Goal: Task Accomplishment & Management: Complete application form

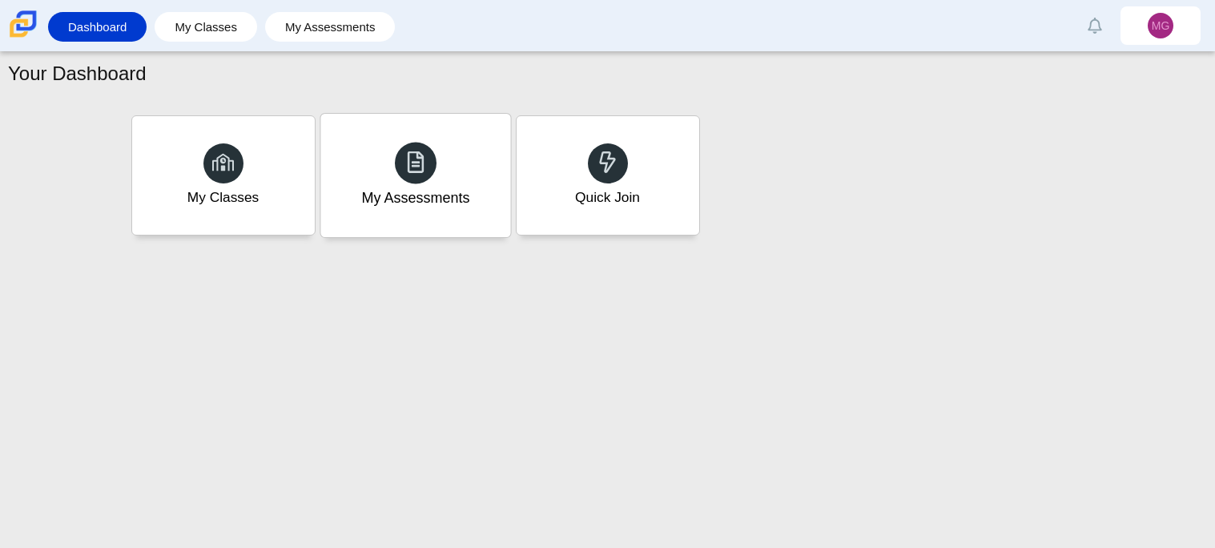
click at [399, 211] on div "My Assessments" at bounding box center [415, 175] width 190 height 123
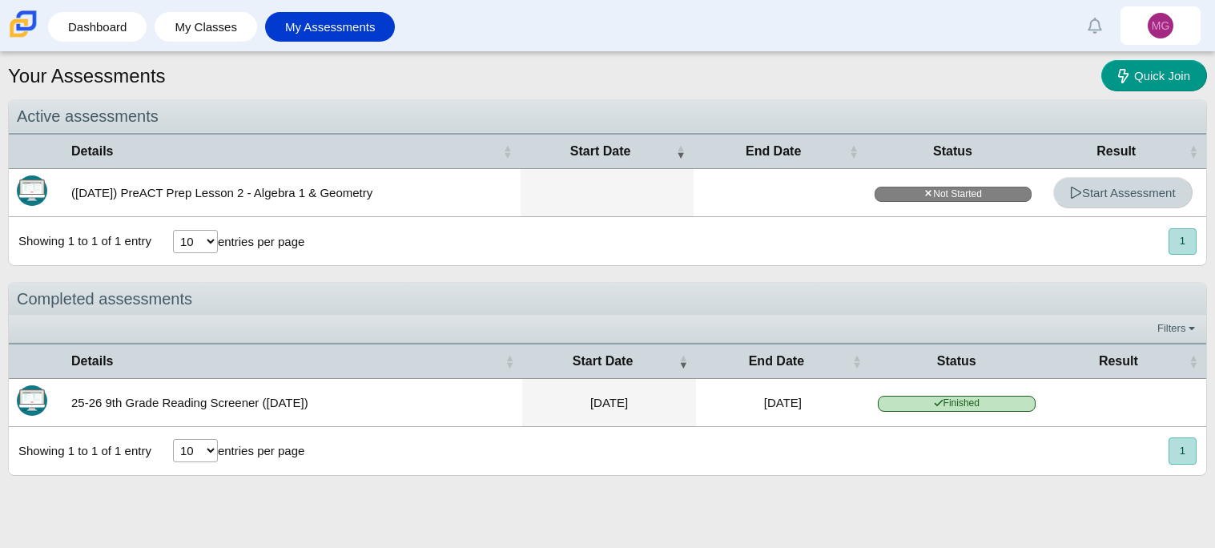
click at [1102, 186] on span "Start Assessment" at bounding box center [1123, 193] width 106 height 14
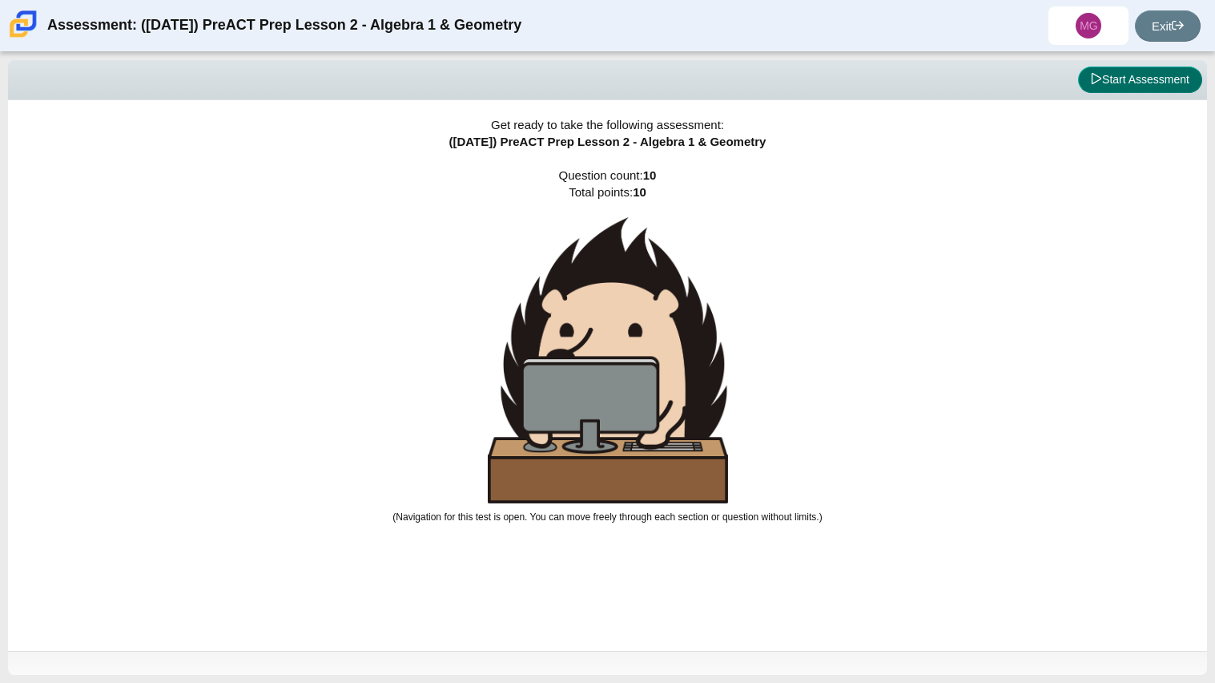
click at [1111, 75] on button "Start Assessment" at bounding box center [1140, 79] width 124 height 27
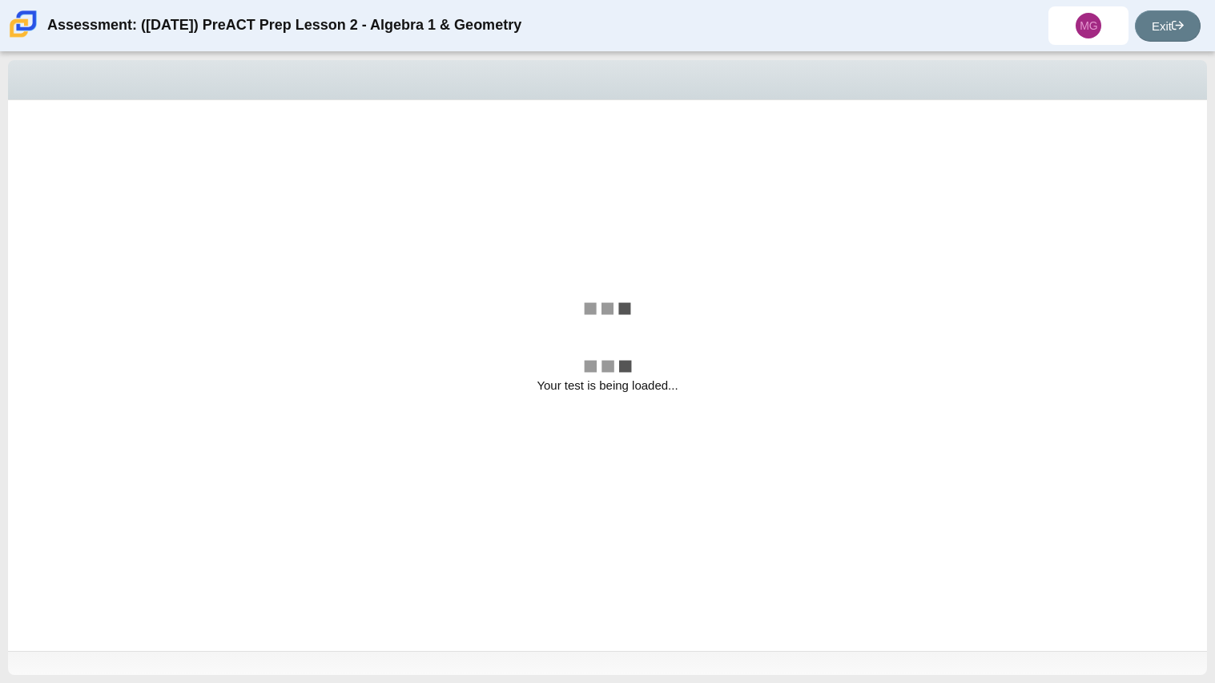
select select "bbf5d072-3e0b-44c4-9a12-6e7c9033f65b"
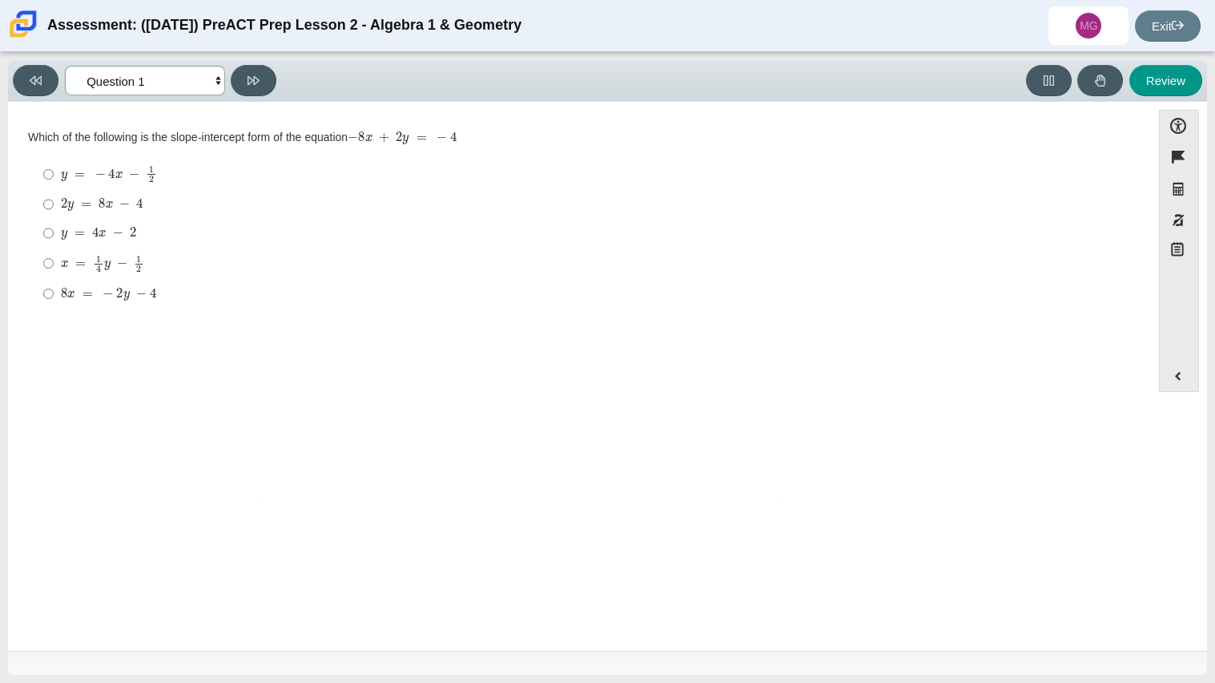
click at [213, 75] on select "Questions Question 1 Question 2 Question 3 Question 4 Question 5 Question 6 Que…" at bounding box center [145, 81] width 160 height 30
click at [288, 345] on div "Question Which of the following is the slope-intercept form of the equation − 8…" at bounding box center [579, 312] width 1127 height 396
click at [127, 236] on mjx-c "Assessment items" at bounding box center [128, 236] width 3 height 0
click at [54, 236] on input "y = 4 x − 2 y = 4 x − 2" at bounding box center [48, 233] width 10 height 29
radio input "true"
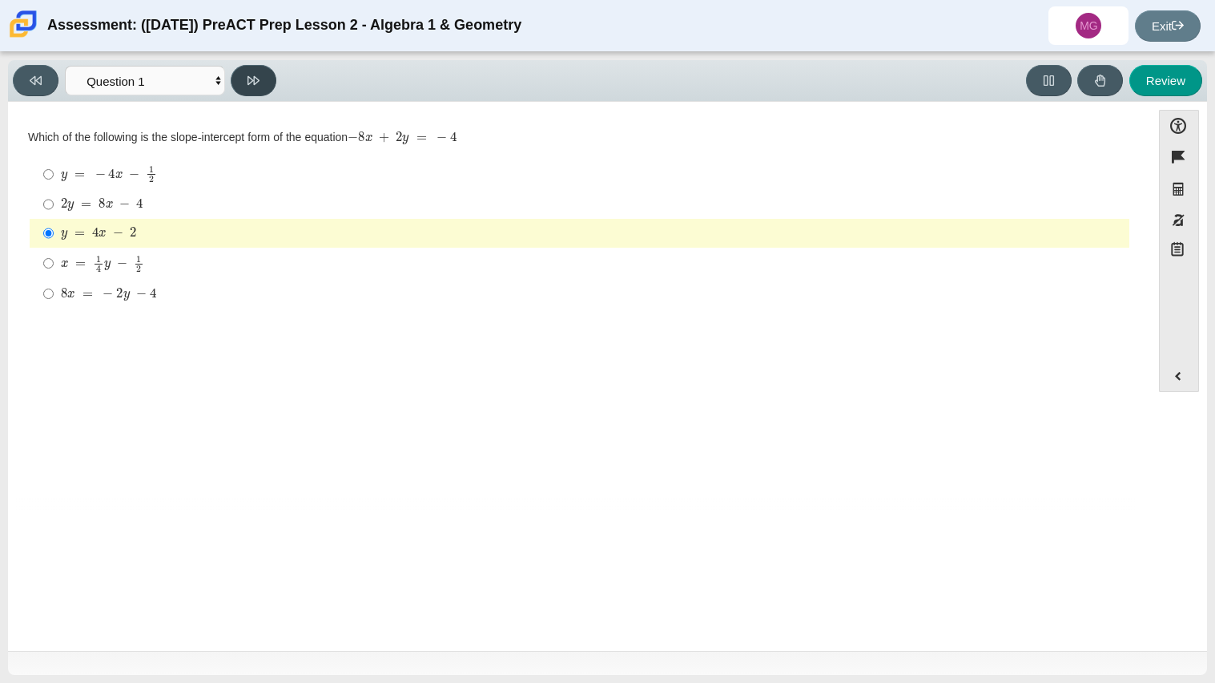
click at [257, 87] on button at bounding box center [254, 80] width 46 height 31
select select "ed62e223-81bd-4cbf-ab48-ab975844bd1f"
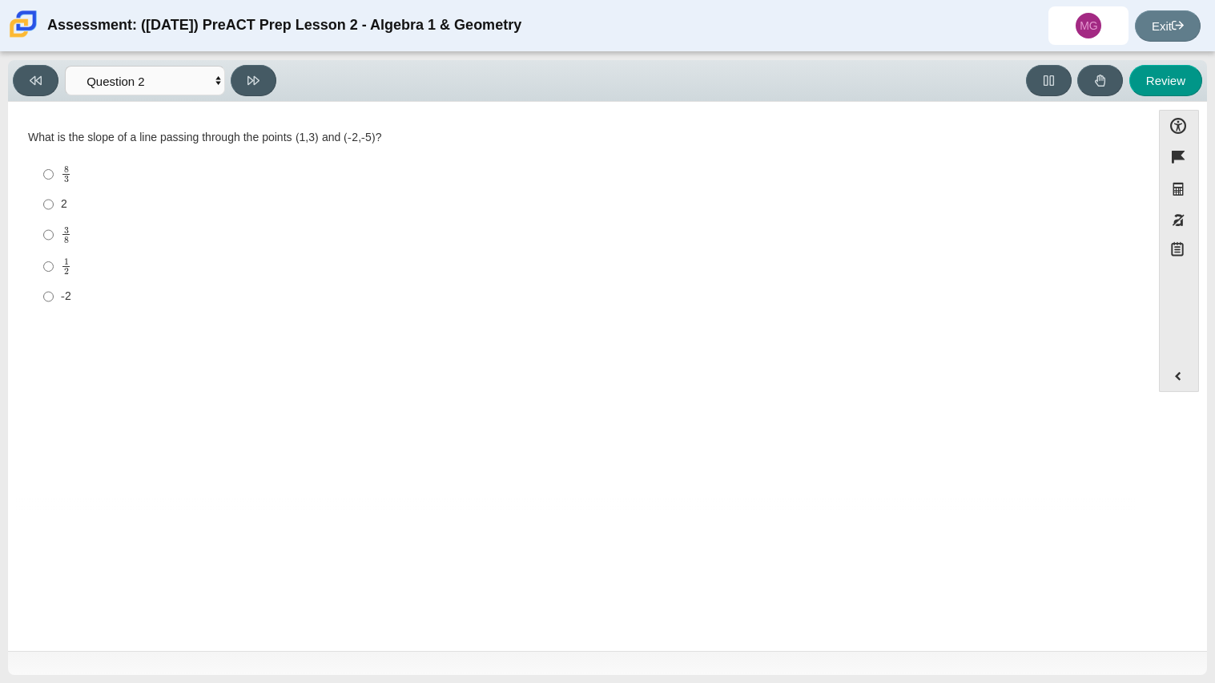
click at [65, 272] on mjx-c "Assessment items" at bounding box center [66, 271] width 5 height 6
click at [54, 272] on input "1 2 1 half" at bounding box center [48, 266] width 10 height 31
radio input "true"
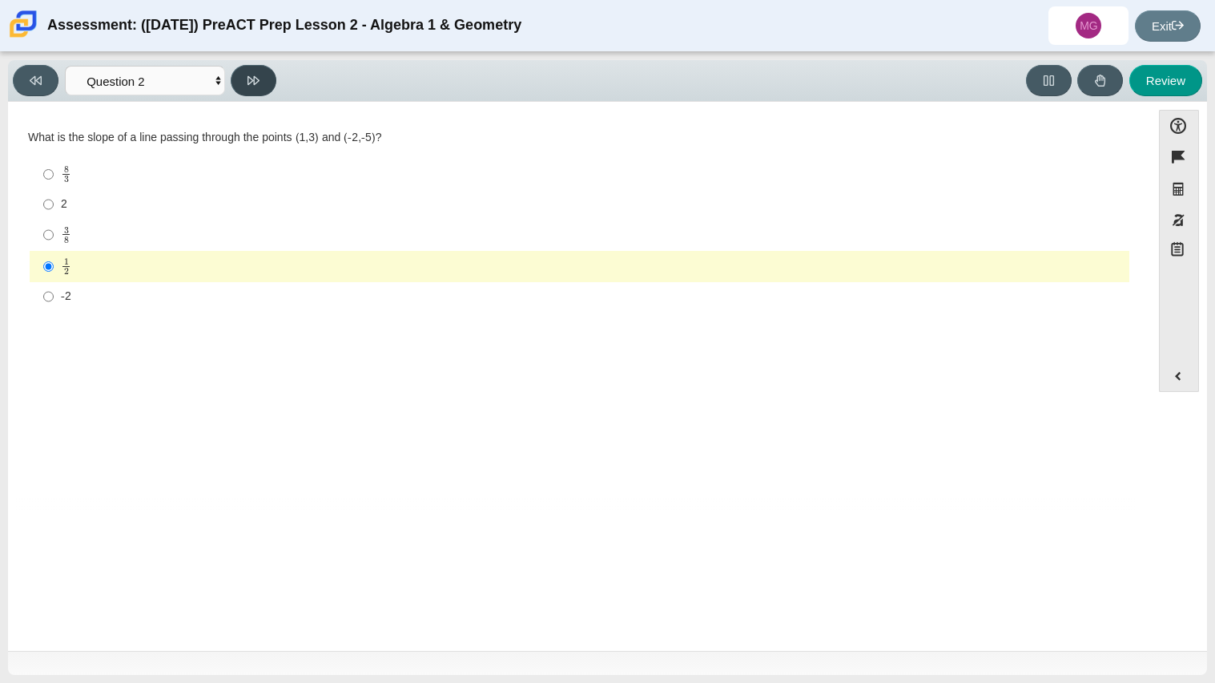
click at [264, 75] on button at bounding box center [254, 80] width 46 height 31
select select "97f4f5fa-a52e-4fed-af51-565bfcdf47cb"
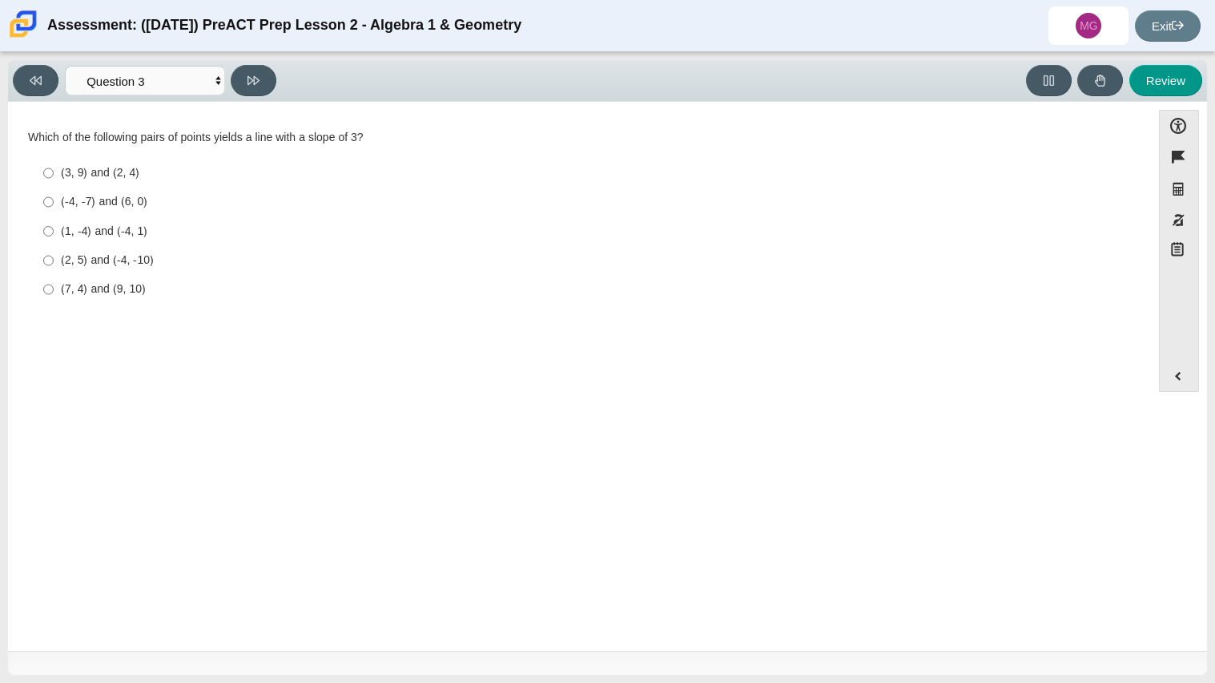
click at [135, 259] on div "(2, 5) and (-4, -10)" at bounding box center [592, 260] width 1062 height 16
click at [54, 259] on input "(2, 5) and (-4, -10) (2, 5) and (-4, -10)" at bounding box center [48, 260] width 10 height 29
radio input "true"
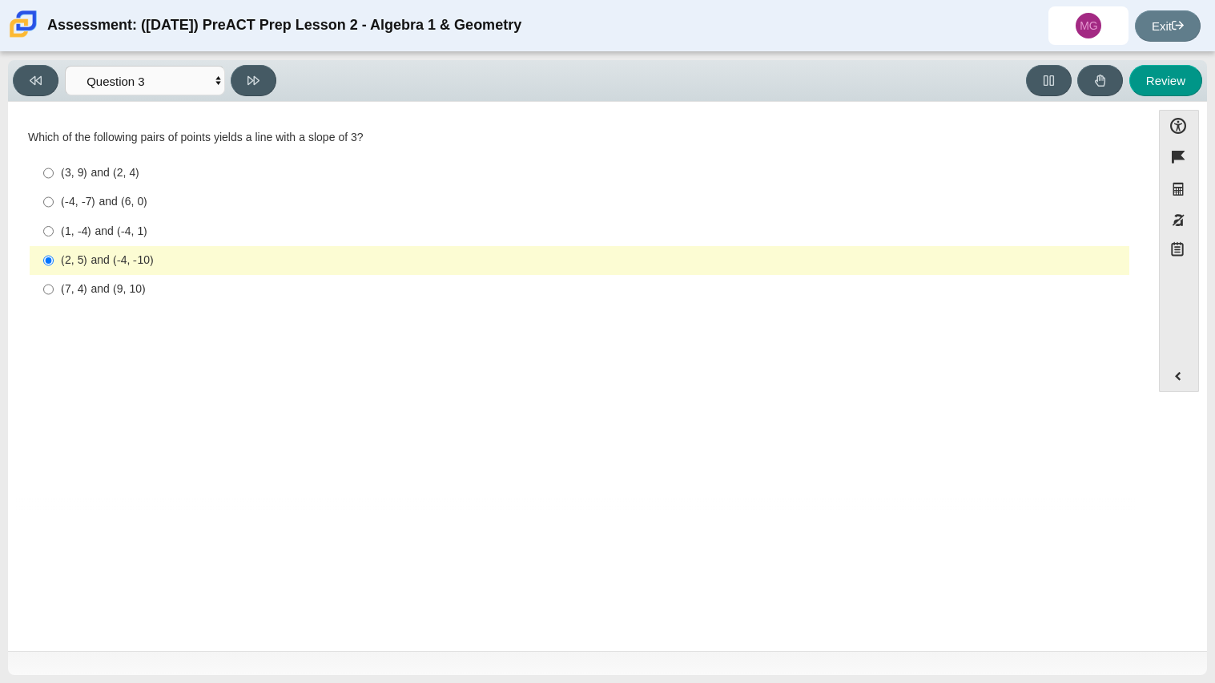
click at [121, 175] on div "(3, 9) and (2, 4)" at bounding box center [592, 173] width 1062 height 16
click at [54, 175] on input "(3, 9) and (2, 4) (3, 9) and (2, 4)" at bounding box center [48, 173] width 10 height 29
radio input "true"
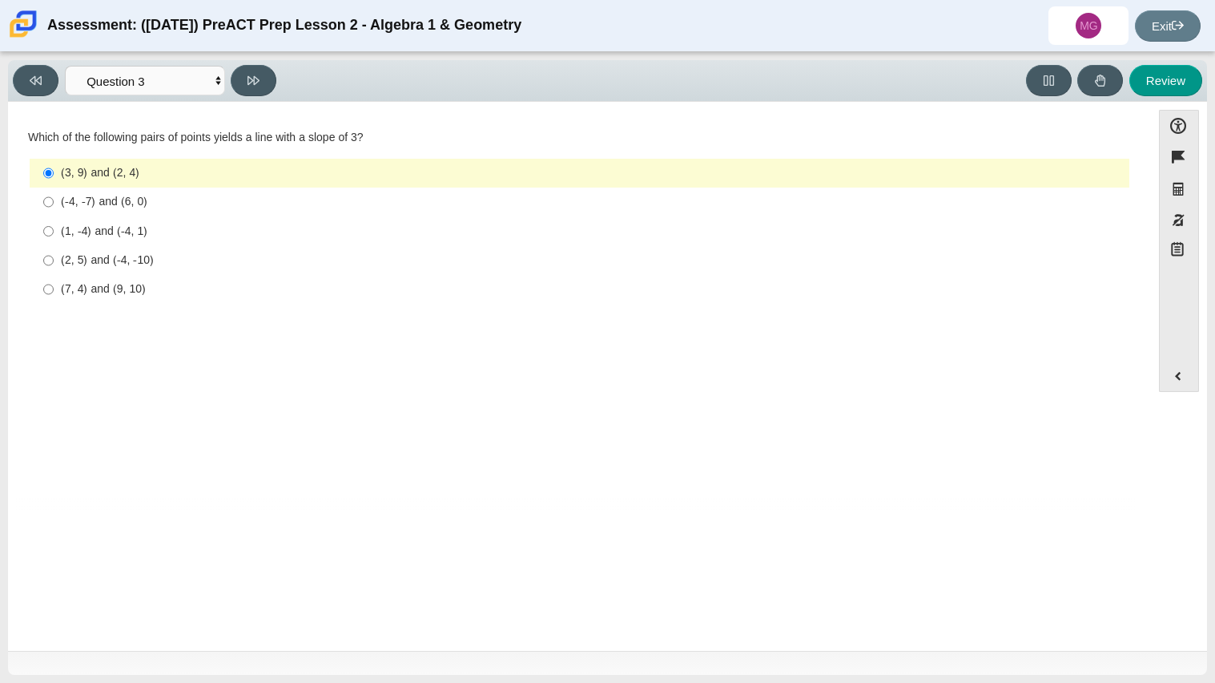
click at [132, 191] on label "(-4, -7) and (6, 0) (-4, -7) and (6, 0)" at bounding box center [581, 201] width 1098 height 29
click at [54, 191] on input "(-4, -7) and (6, 0) (-4, -7) and (6, 0)" at bounding box center [48, 201] width 10 height 29
radio input "true"
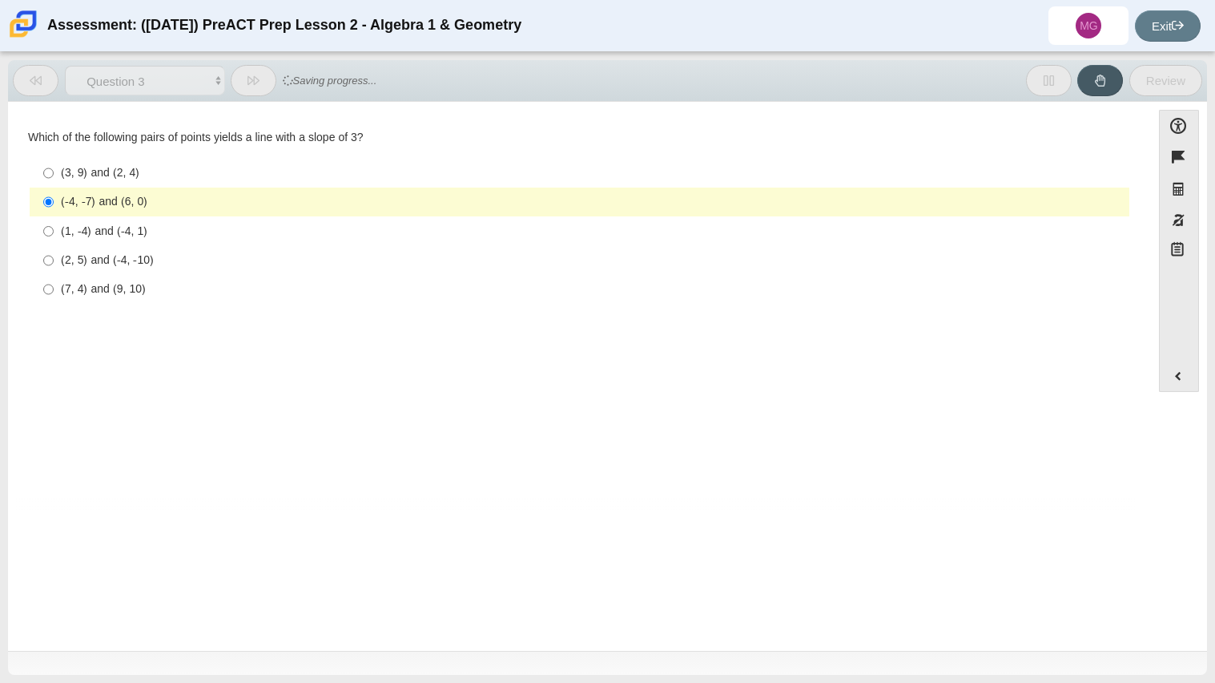
click at [143, 284] on div "(7, 4) and (9, 10)" at bounding box center [592, 289] width 1062 height 16
click at [54, 284] on input "(7, 4) and (9, 10) (7, 4) and (9, 10)" at bounding box center [48, 289] width 10 height 29
radio input "true"
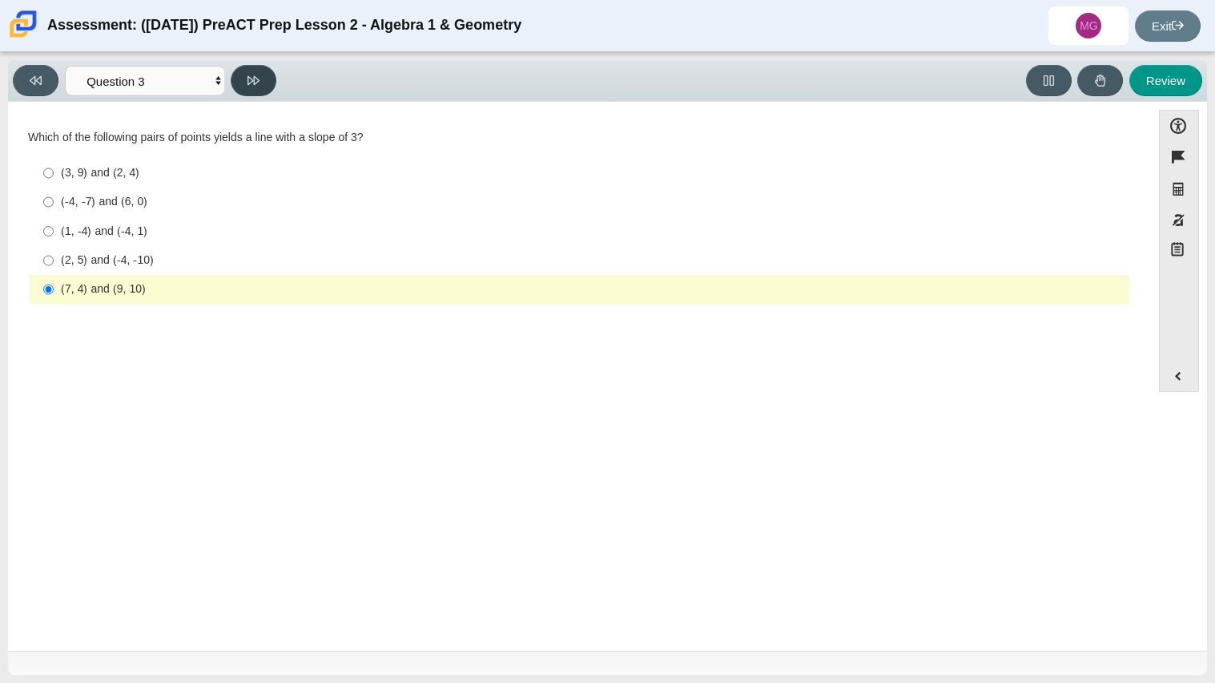
click at [262, 69] on button at bounding box center [254, 80] width 46 height 31
select select "89427bb7-e313-4f00-988f-8b8255897029"
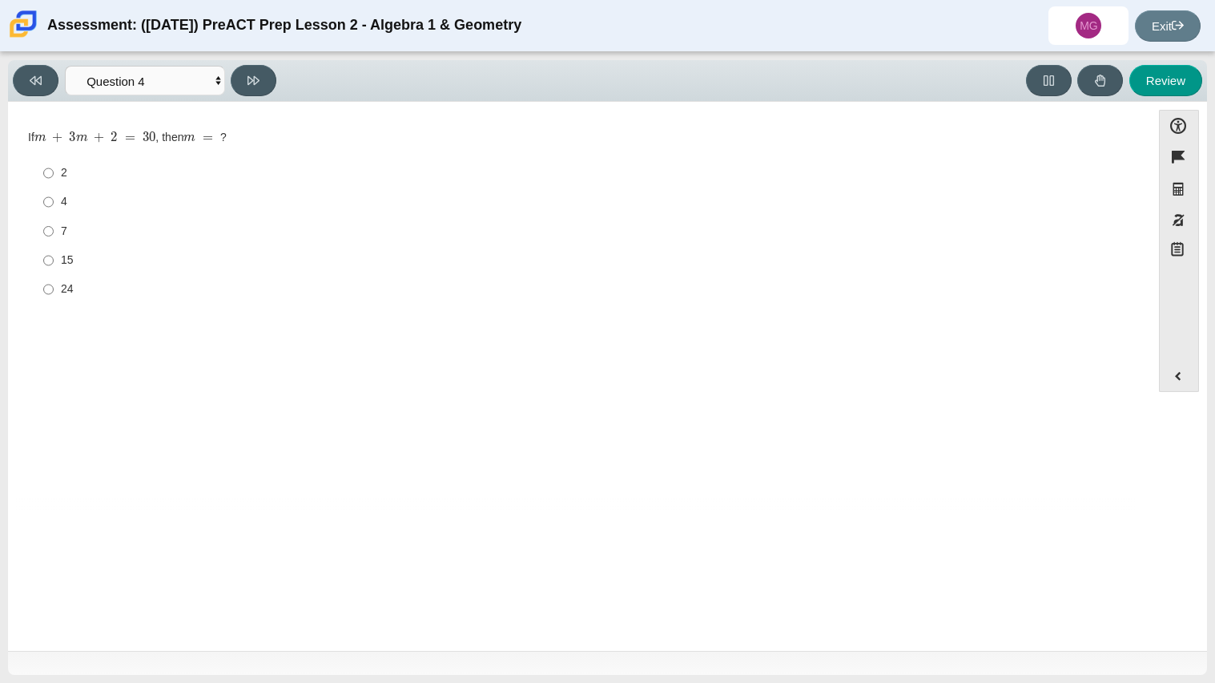
click at [88, 259] on div "15" at bounding box center [592, 260] width 1062 height 16
click at [54, 259] on input "15 15" at bounding box center [48, 260] width 10 height 29
radio input "true"
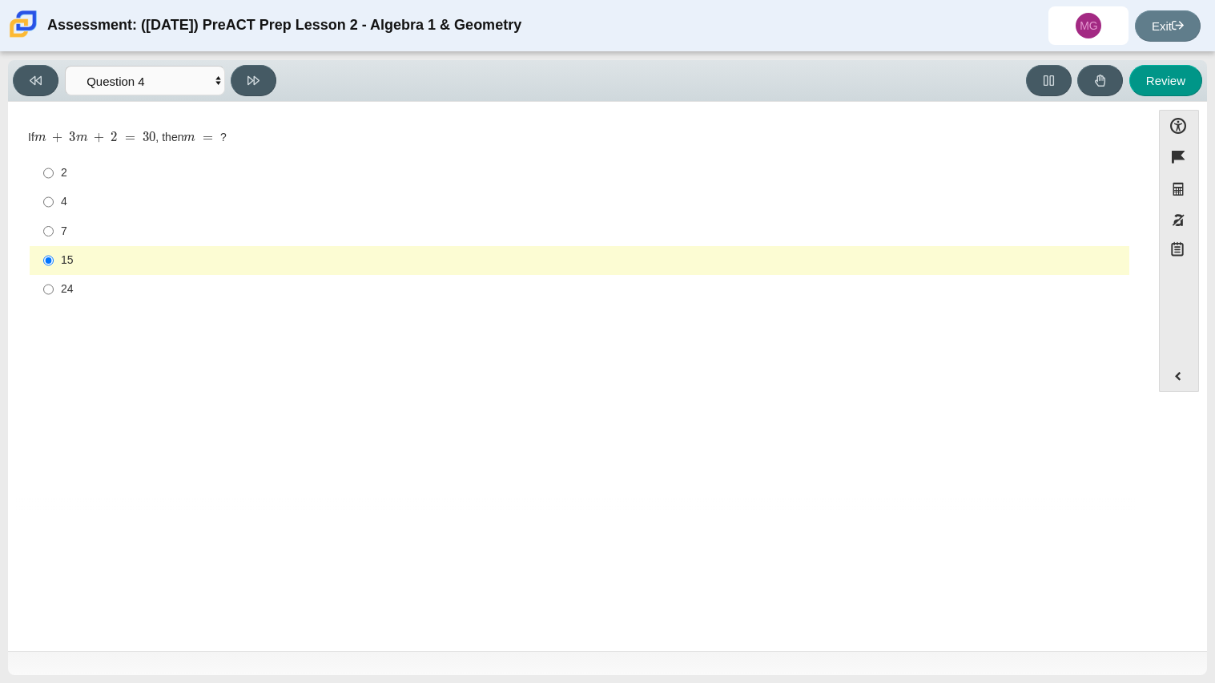
click at [85, 175] on div "2" at bounding box center [592, 173] width 1062 height 16
click at [54, 175] on input "2 2" at bounding box center [48, 173] width 10 height 29
radio input "true"
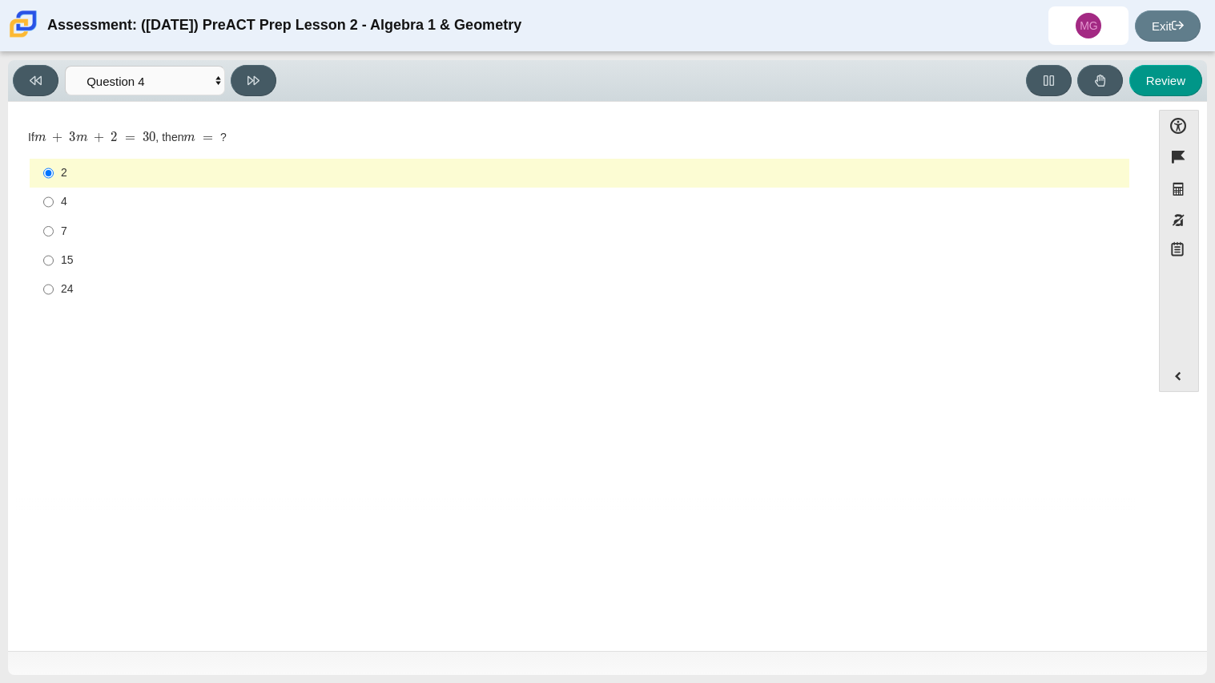
click at [111, 260] on div "15" at bounding box center [592, 260] width 1062 height 16
click at [54, 260] on input "15 15" at bounding box center [48, 260] width 10 height 29
radio input "true"
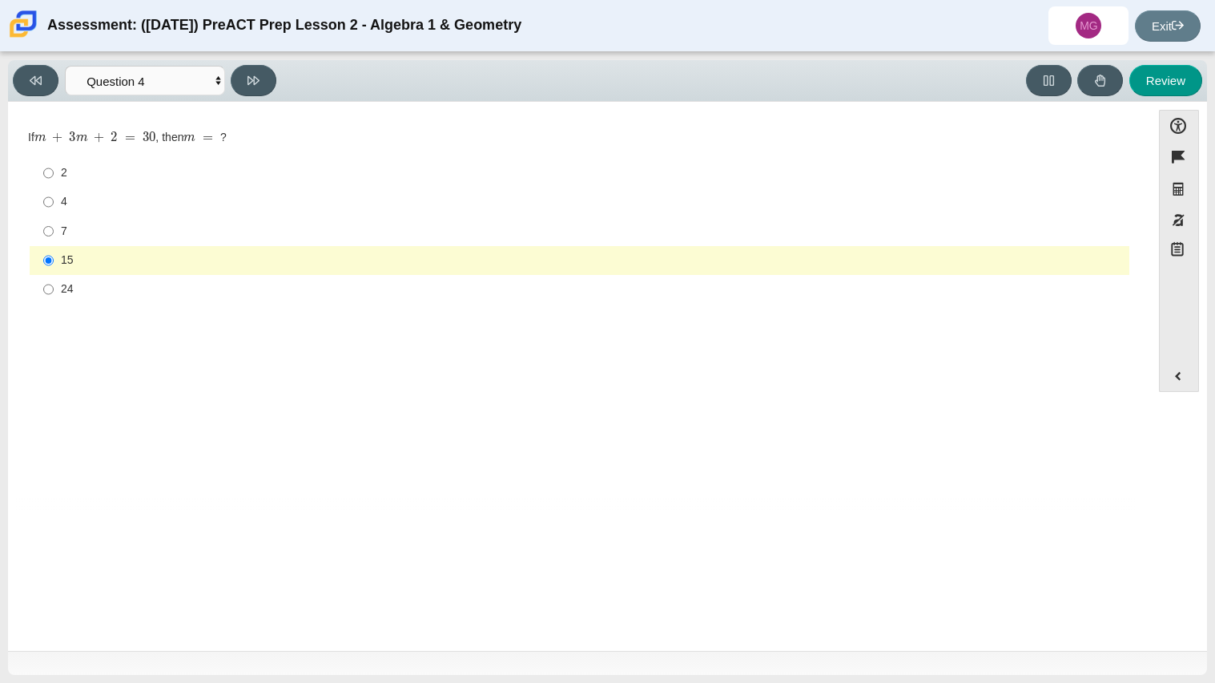
click at [91, 195] on div "4" at bounding box center [592, 202] width 1062 height 16
click at [54, 195] on input "4 4" at bounding box center [48, 201] width 10 height 29
radio input "true"
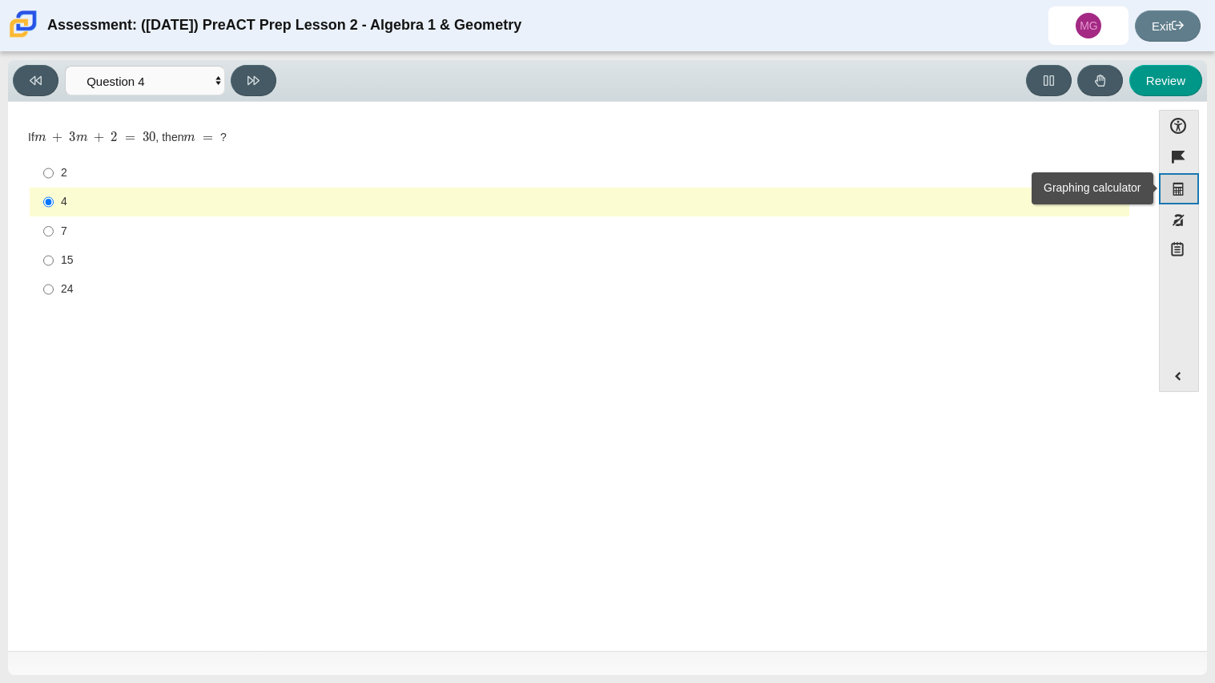
click at [1167, 189] on button "Graphing calculator" at bounding box center [1179, 188] width 40 height 31
click at [1187, 187] on button "Graphing calculator" at bounding box center [1179, 188] width 40 height 31
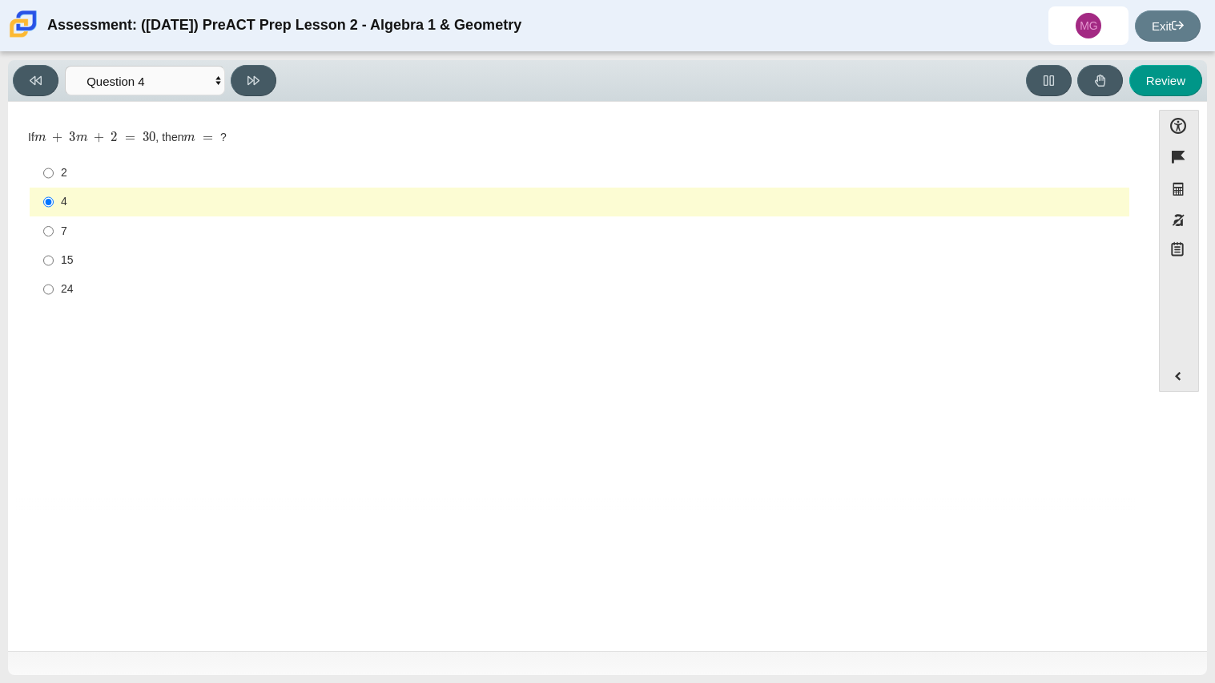
click at [969, 408] on div "Question If m + 3 m + 2 = 30 , then m = ? Responses 2 2 4 4 7 7 15 15 24 24" at bounding box center [579, 312] width 1127 height 396
click at [123, 184] on label "2 2" at bounding box center [581, 173] width 1098 height 29
click at [54, 184] on input "2 2" at bounding box center [48, 173] width 10 height 29
radio input "true"
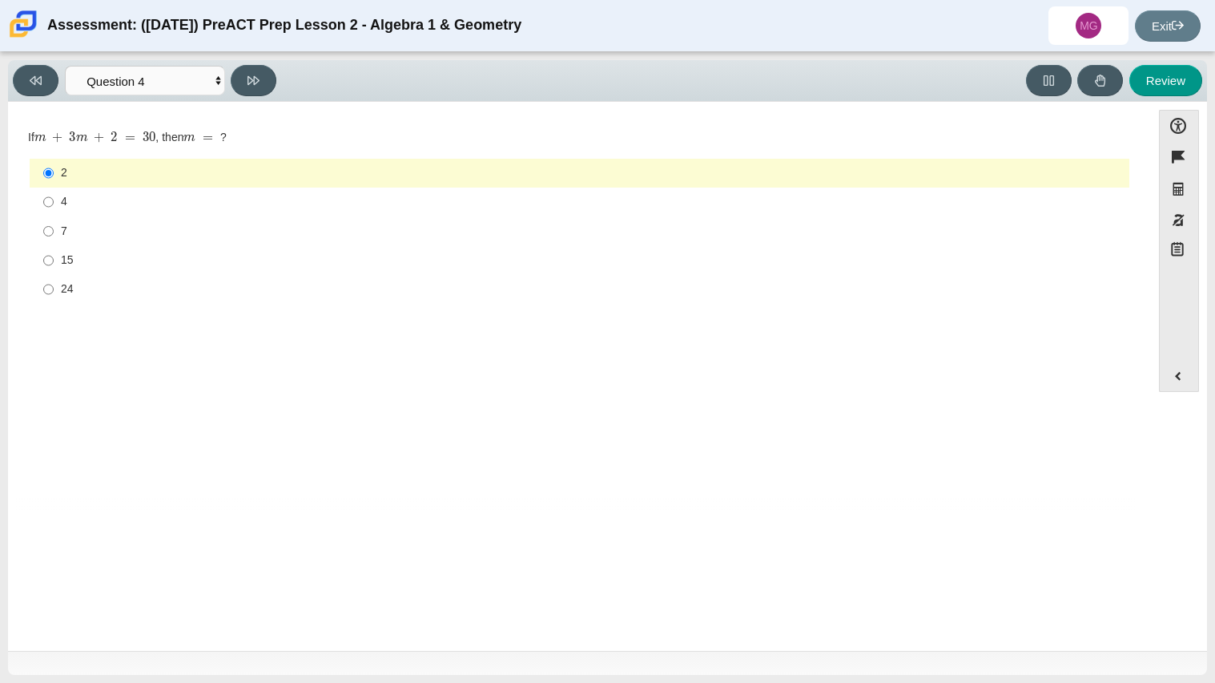
click at [695, 198] on div "4" at bounding box center [592, 202] width 1062 height 16
click at [54, 198] on input "4 4" at bounding box center [48, 201] width 10 height 29
radio input "true"
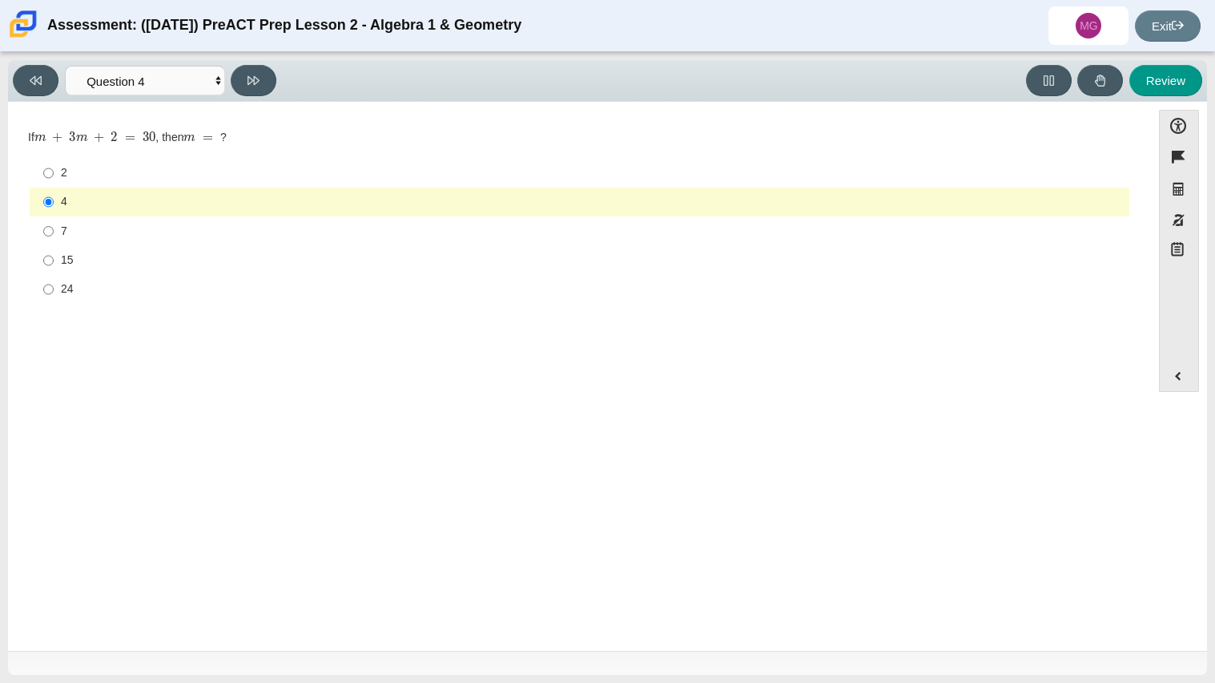
click at [389, 224] on div "7" at bounding box center [592, 232] width 1062 height 16
click at [54, 224] on input "7 7" at bounding box center [48, 230] width 10 height 29
radio input "true"
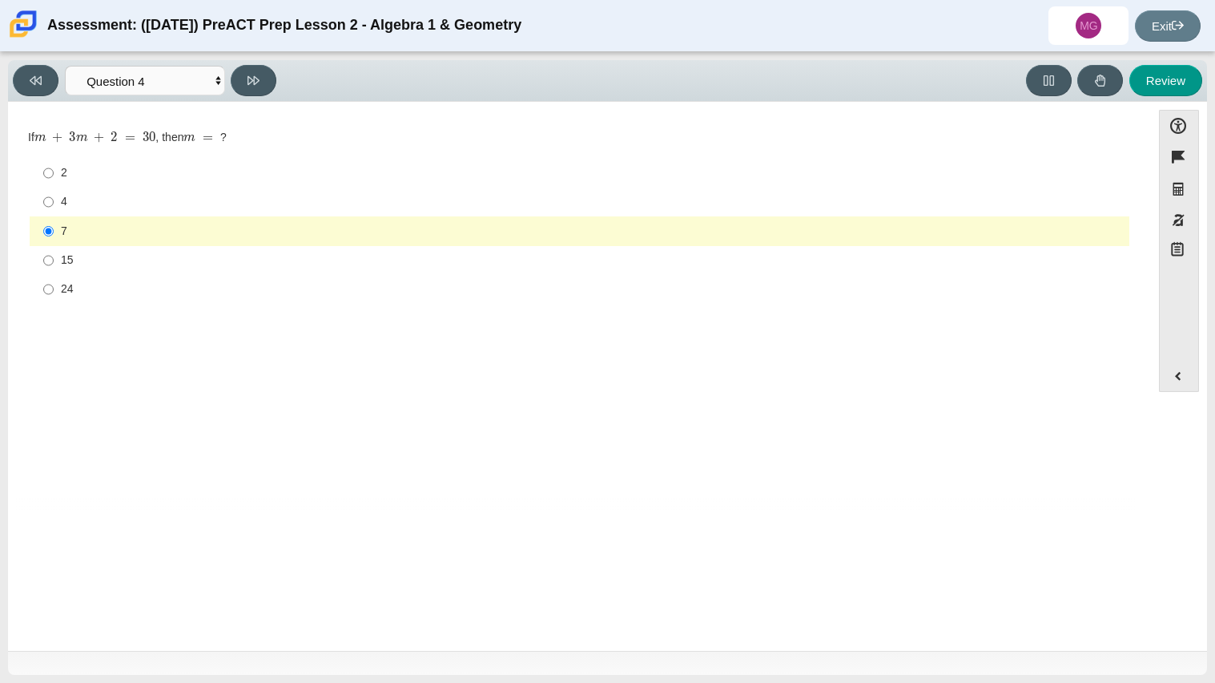
click at [373, 201] on div "4" at bounding box center [592, 202] width 1062 height 16
click at [54, 201] on input "4 4" at bounding box center [48, 201] width 10 height 29
radio input "true"
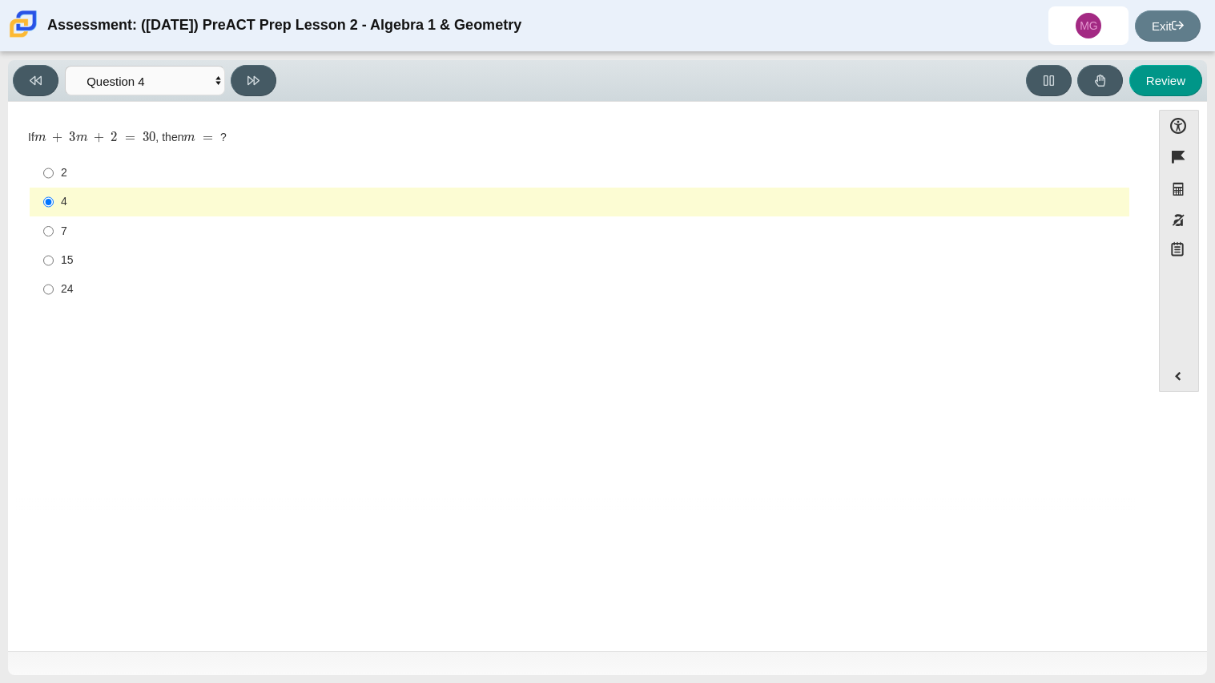
click at [570, 287] on div "24" at bounding box center [592, 289] width 1062 height 16
click at [54, 287] on input "24 24" at bounding box center [48, 289] width 10 height 29
radio input "true"
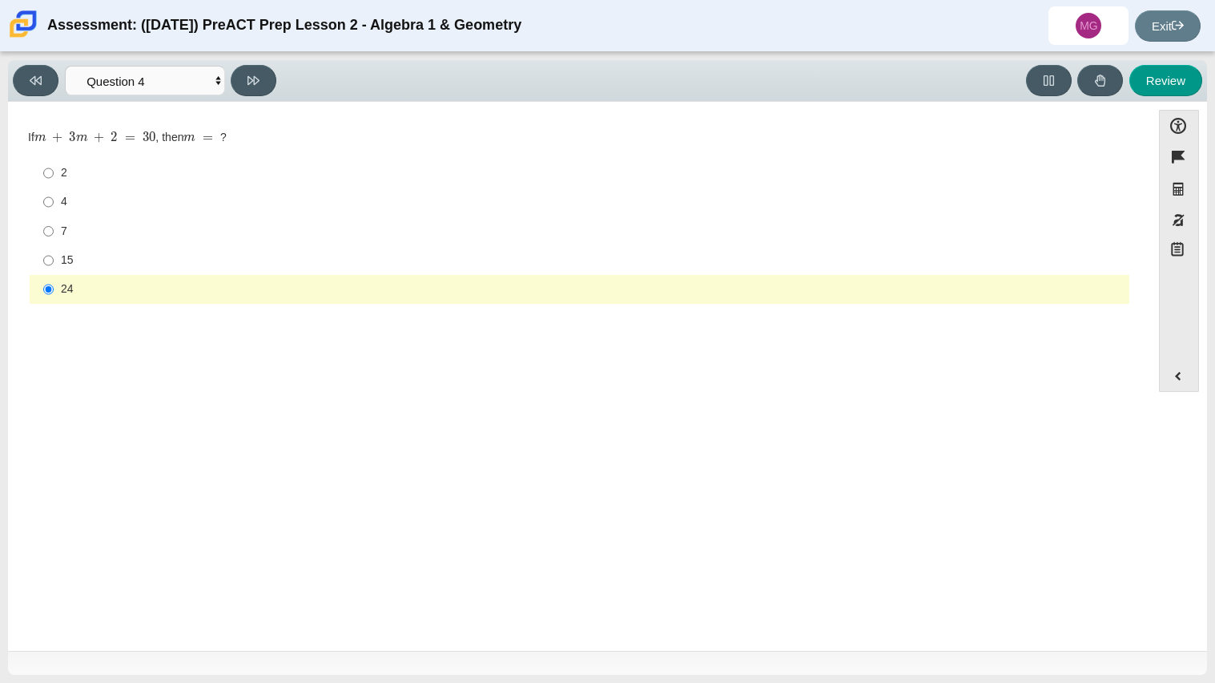
click at [129, 224] on div "7" at bounding box center [592, 232] width 1062 height 16
click at [54, 223] on input "7 7" at bounding box center [48, 230] width 10 height 29
radio input "true"
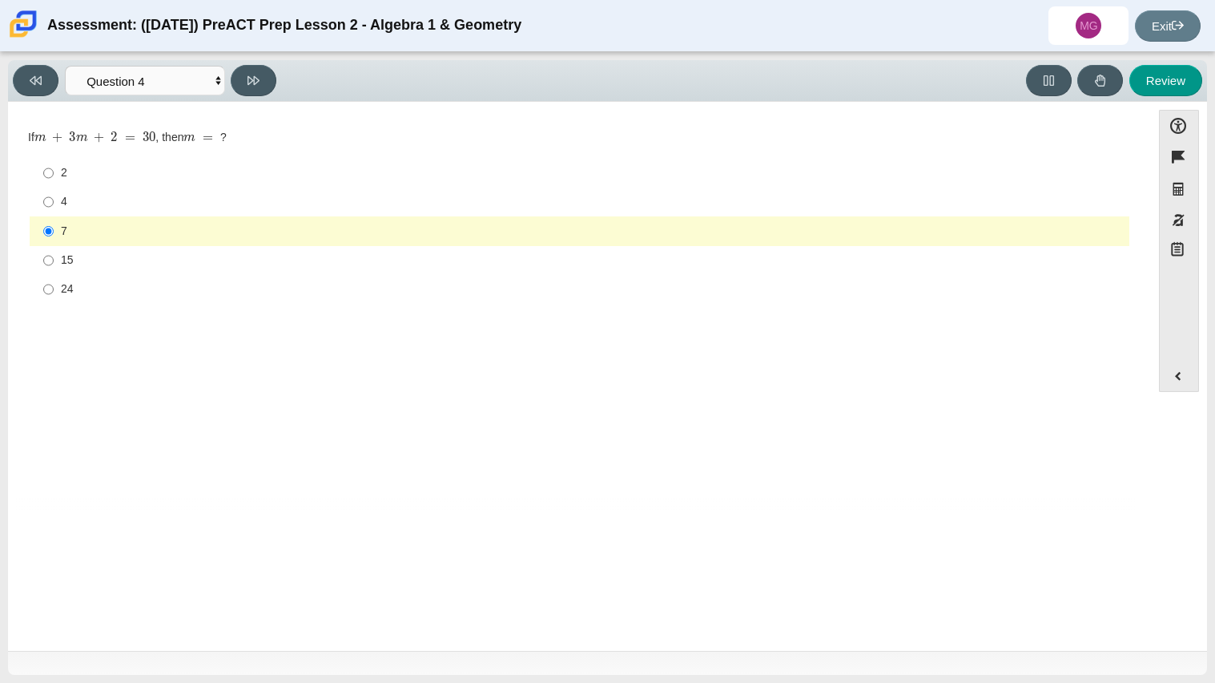
click at [521, 287] on div "24" at bounding box center [592, 289] width 1062 height 16
click at [54, 287] on input "24 24" at bounding box center [48, 289] width 10 height 29
radio input "true"
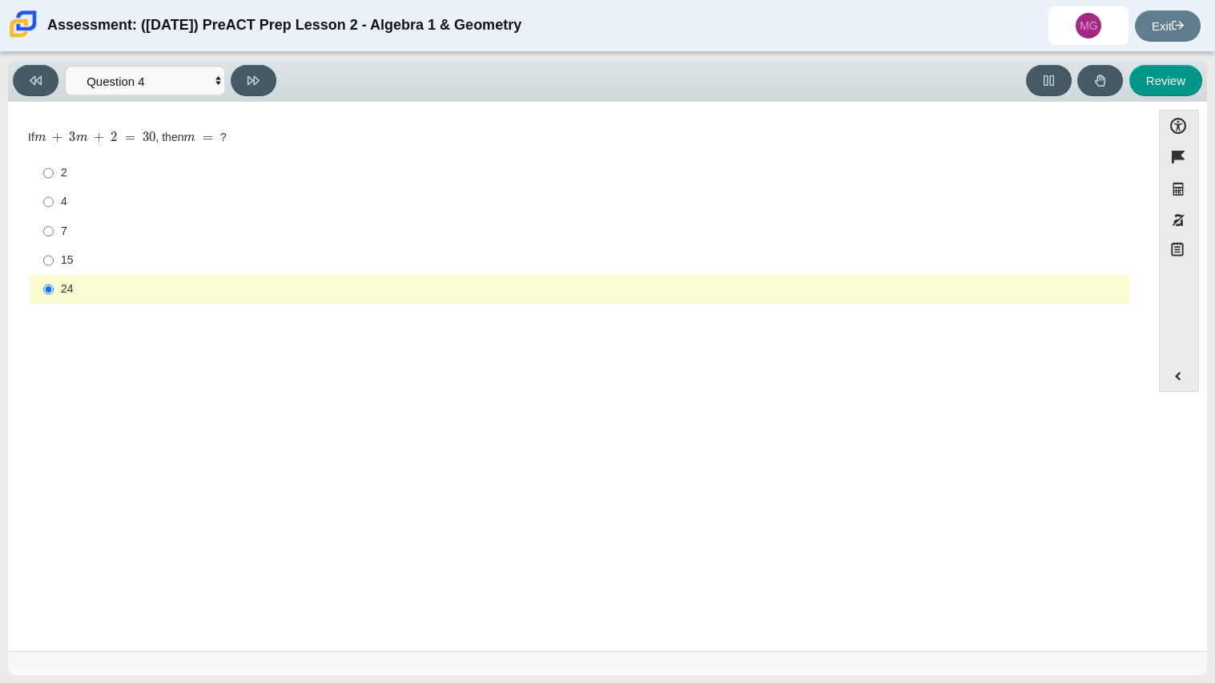
click at [151, 232] on div "7" at bounding box center [592, 232] width 1062 height 16
click at [54, 232] on input "7 7" at bounding box center [48, 230] width 10 height 29
radio input "true"
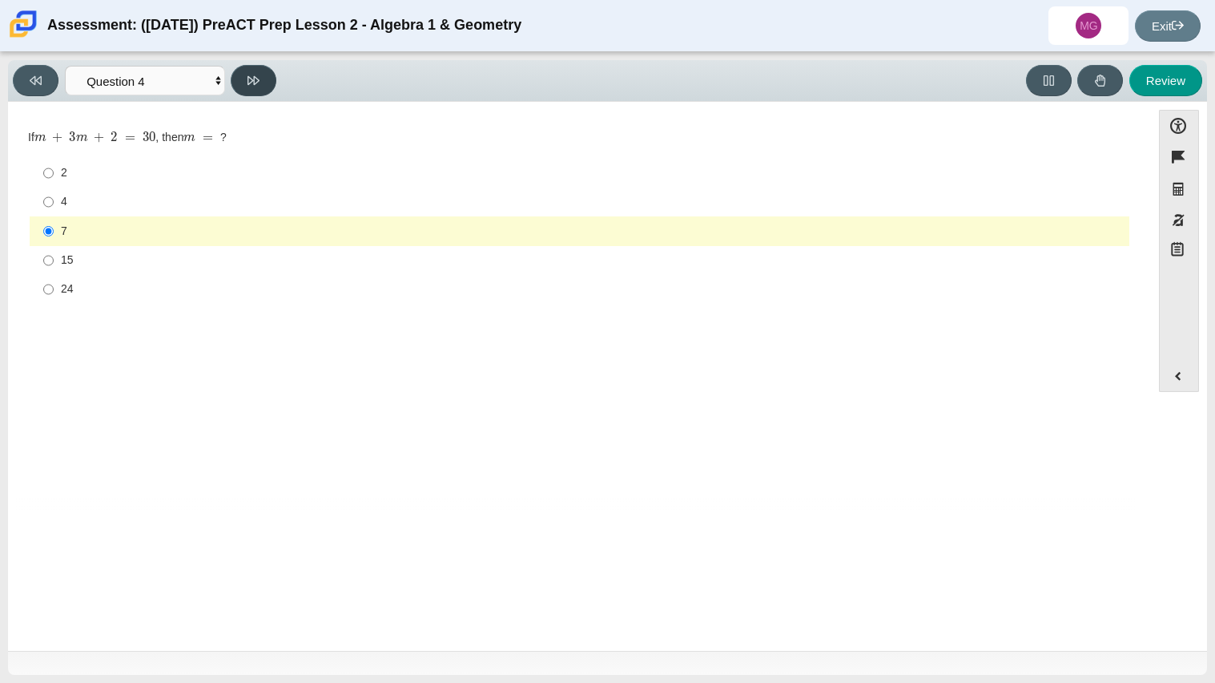
click at [263, 82] on button at bounding box center [254, 80] width 46 height 31
select select "489dcffd-4e6a-49cf-a9d6-ad1d4a911a4e"
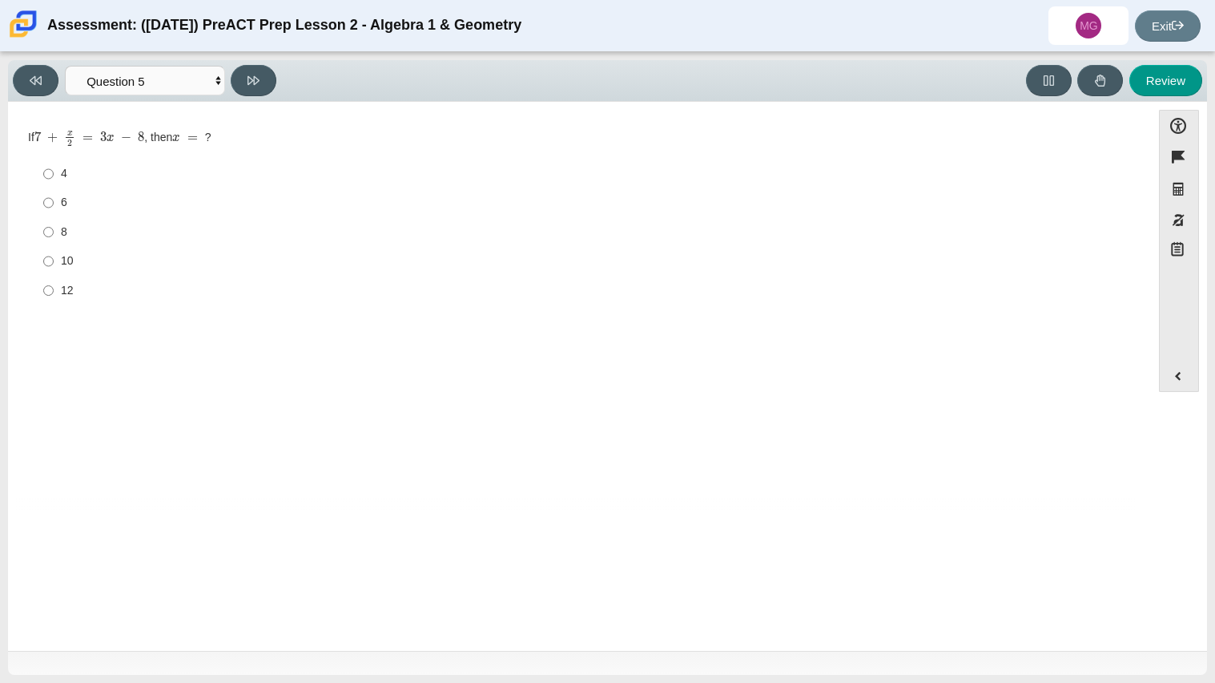
click at [66, 215] on label "6 6" at bounding box center [581, 202] width 1098 height 29
click at [54, 215] on input "6 6" at bounding box center [48, 202] width 10 height 29
radio input "true"
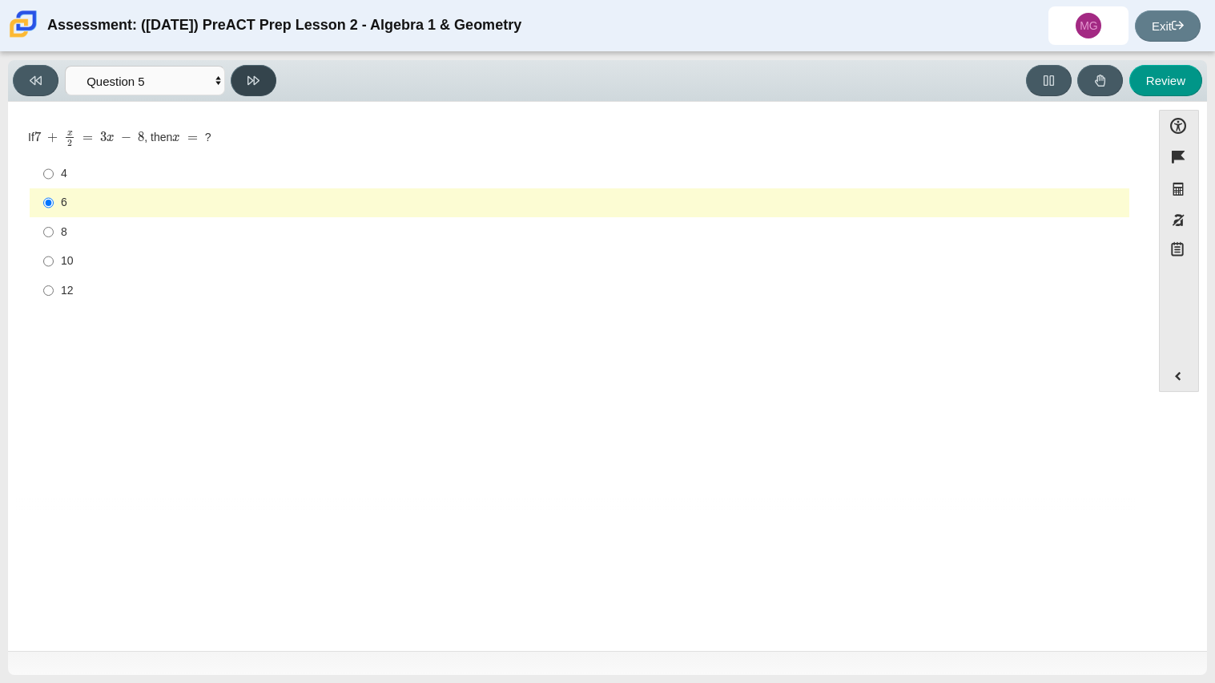
click at [248, 75] on icon at bounding box center [254, 81] width 12 height 12
select select "210571de-36a6-4d8e-a361-ceff8ef801dc"
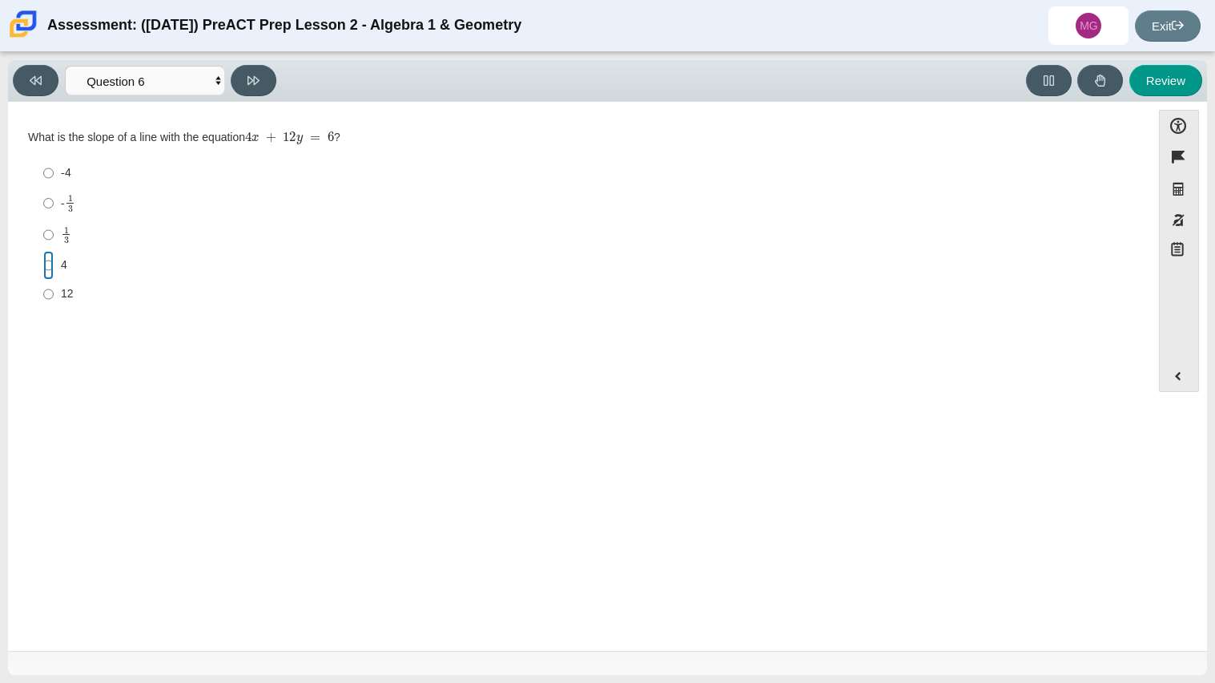
click at [51, 260] on input "4 4" at bounding box center [48, 265] width 10 height 29
radio input "true"
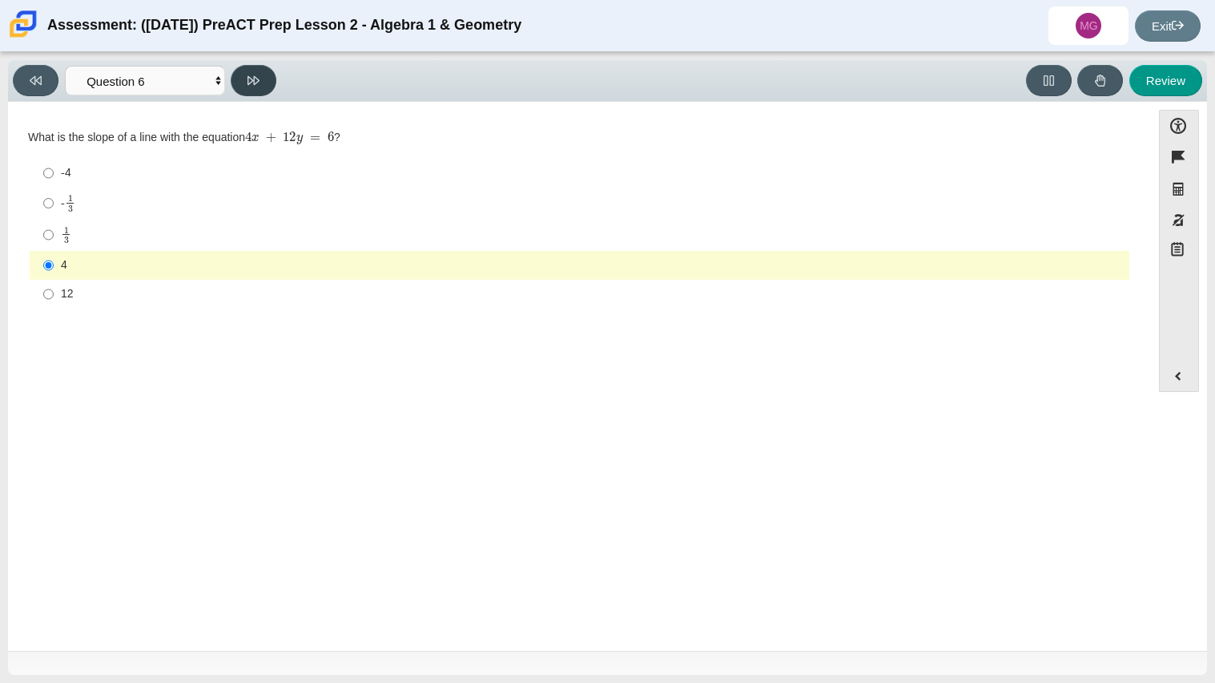
click at [248, 86] on icon at bounding box center [254, 81] width 12 height 12
select select "ec95ace6-bebc-42b8-9428-40567494d4da"
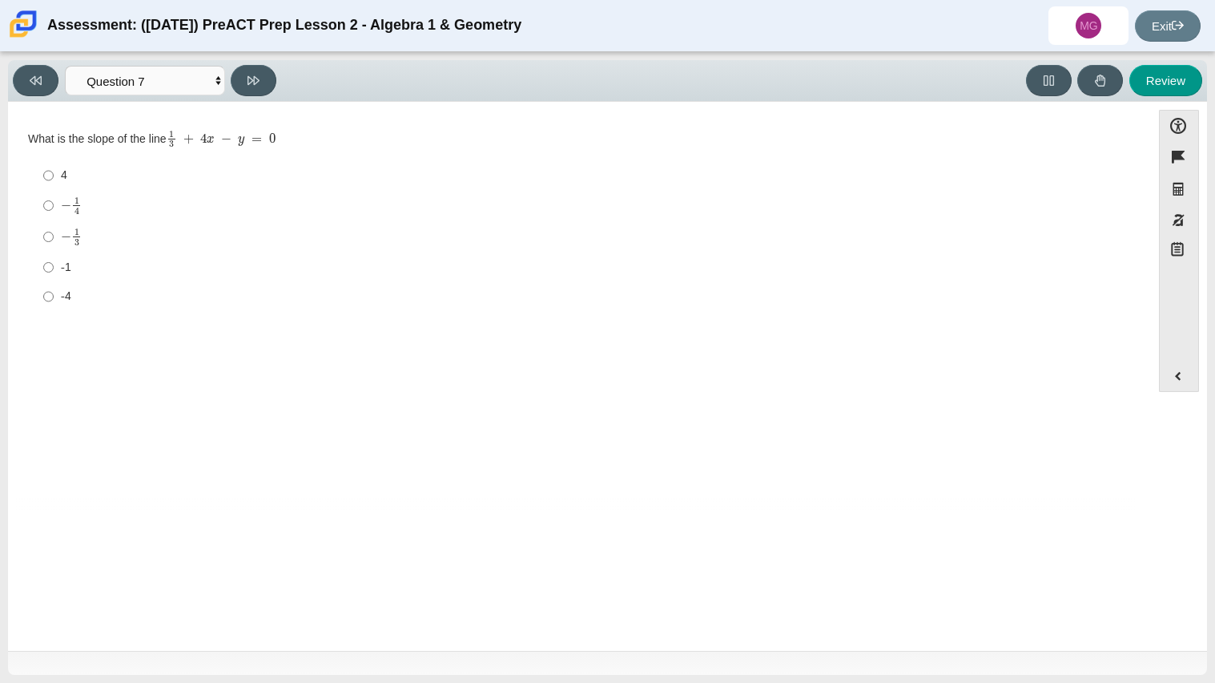
click at [62, 262] on div "-1" at bounding box center [592, 268] width 1062 height 16
click at [54, 262] on input "-1 -1" at bounding box center [48, 266] width 10 height 29
radio input "true"
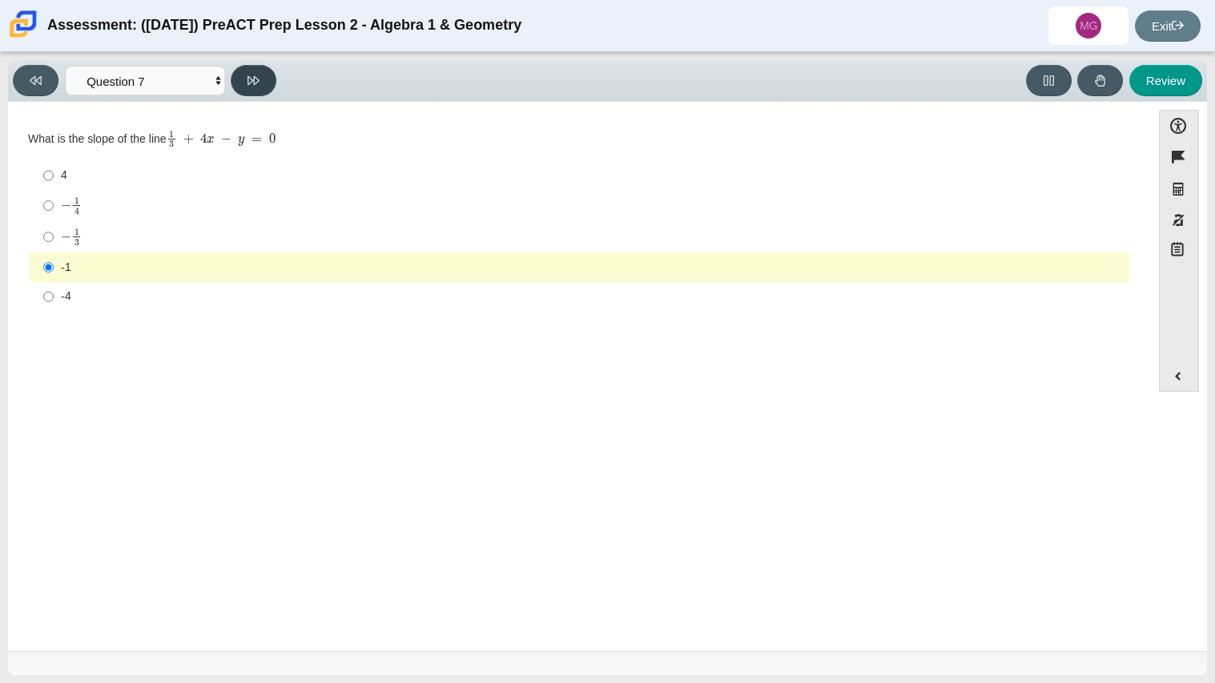
click at [247, 82] on button at bounding box center [254, 80] width 46 height 31
select select "ce81fe10-bf29-4b5e-8bd7-4f47f2fed4d8"
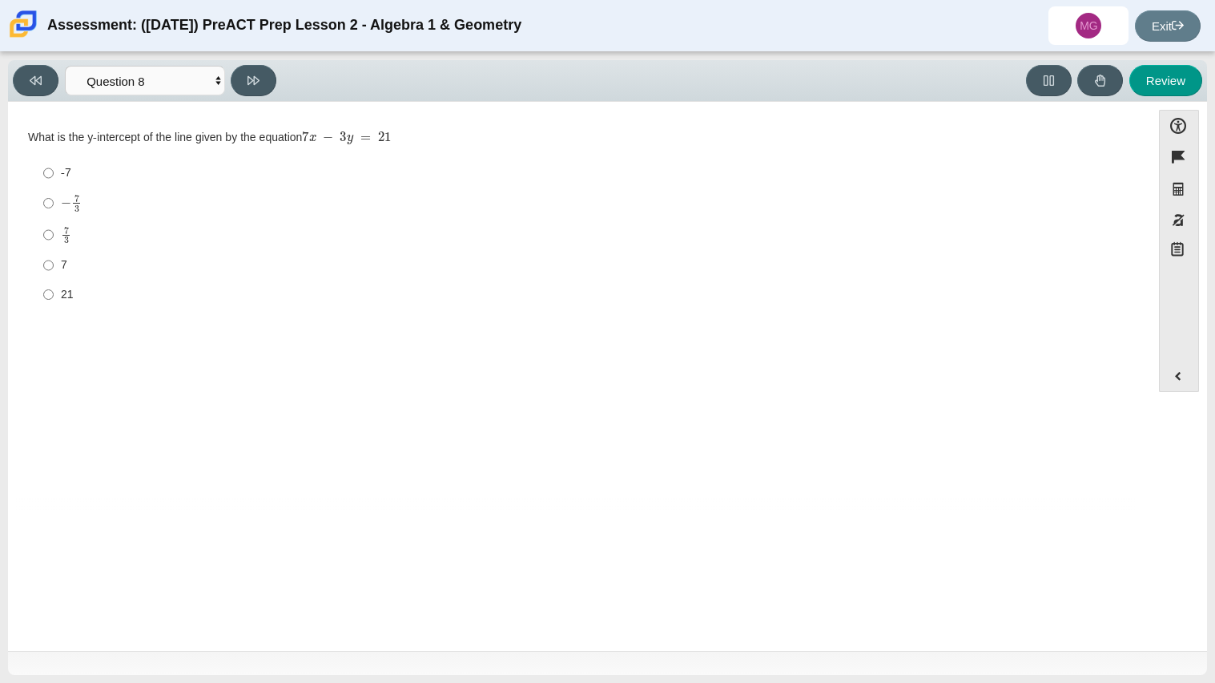
click at [602, 313] on div "Question What is the y-intercept of the line given by the equation 7 x − 3 y = …" at bounding box center [579, 223] width 1127 height 195
click at [73, 229] on div "7 3" at bounding box center [592, 235] width 1062 height 18
click at [54, 229] on input "7 3 7 thirds" at bounding box center [48, 234] width 10 height 31
radio input "true"
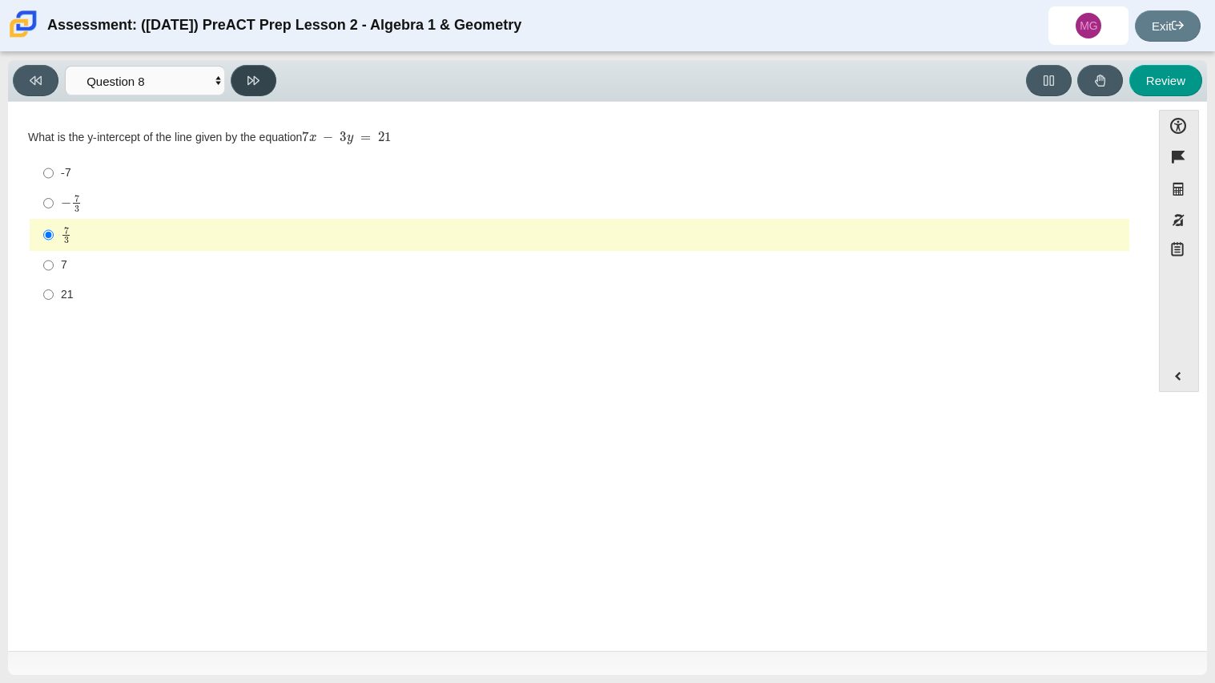
click at [260, 83] on button at bounding box center [254, 80] width 46 height 31
select select "14773eaf-2ca1-47ae-afe7-a624a56f34b3"
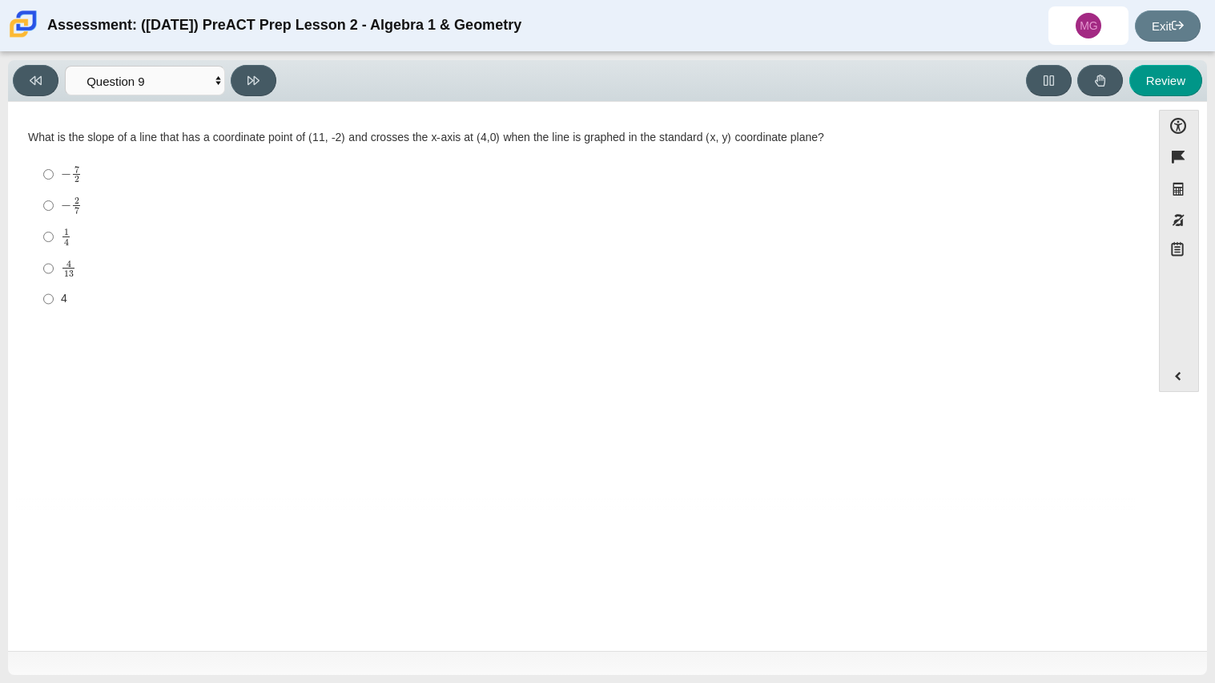
click at [71, 164] on mjx-container "− 7 2" at bounding box center [71, 173] width 21 height 30
click at [54, 164] on input "− 7 2 negative 7 halves" at bounding box center [48, 174] width 10 height 31
radio input "true"
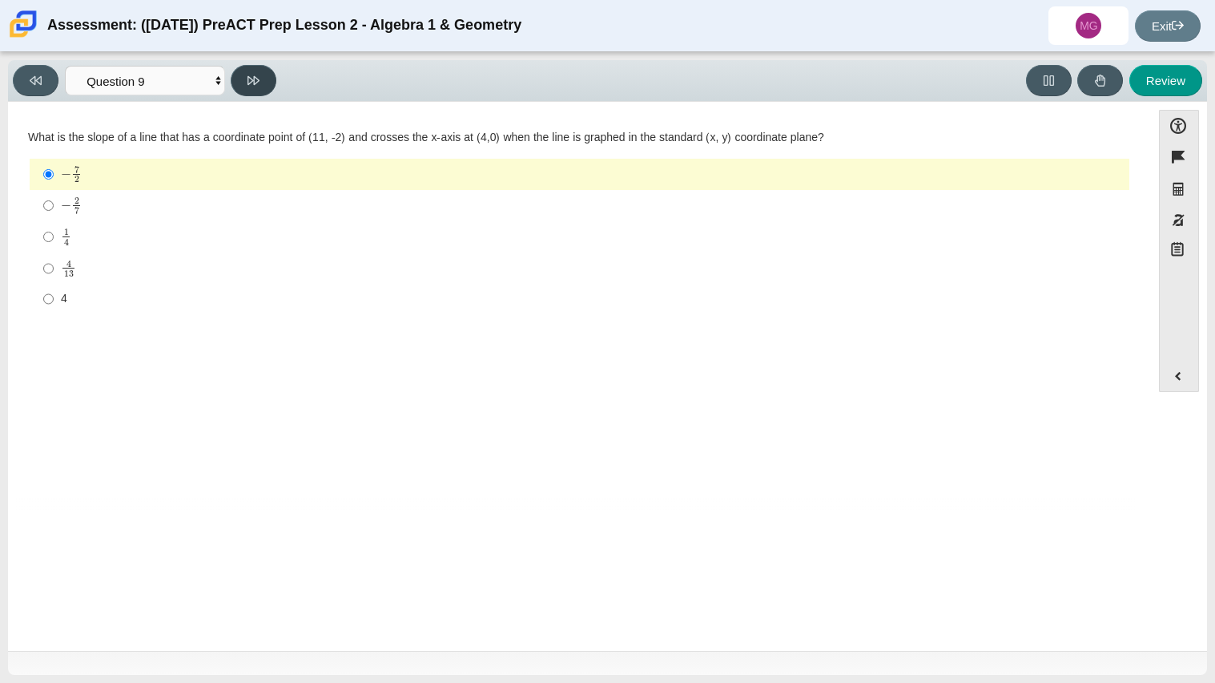
click at [256, 87] on button at bounding box center [254, 80] width 46 height 31
select select "96b71634-eacb-4f7e-8aef-411727d9bcba"
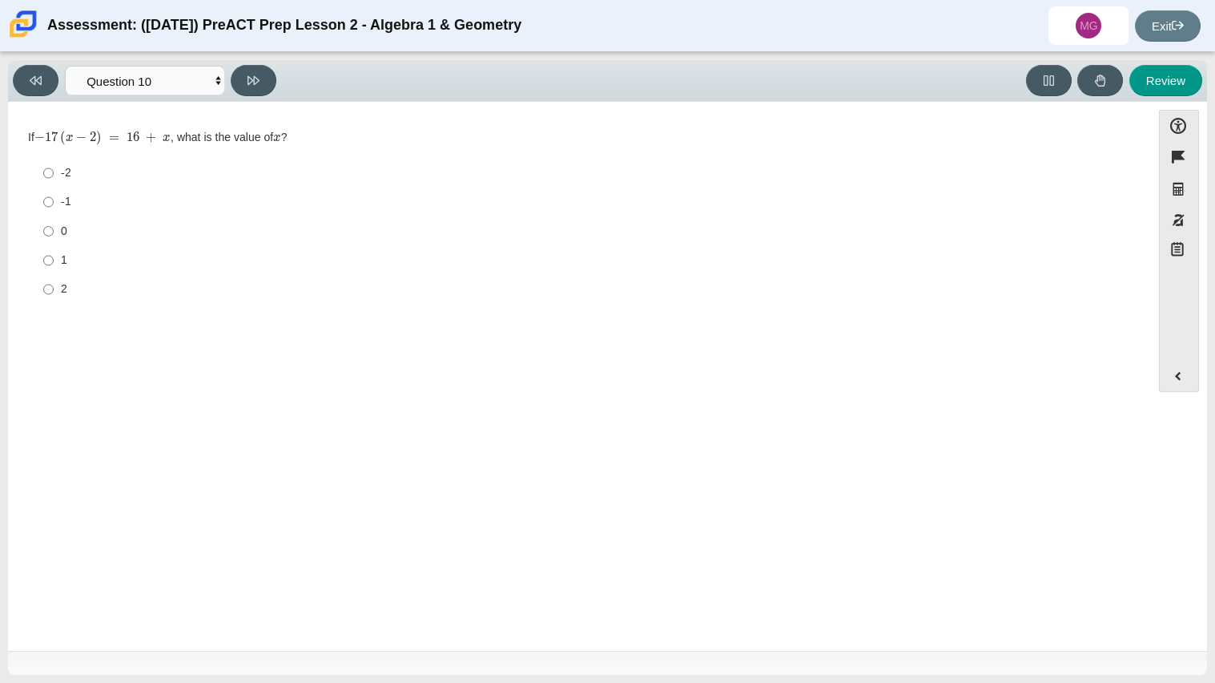
click at [70, 256] on div "1" at bounding box center [592, 260] width 1062 height 16
click at [54, 256] on input "1 1" at bounding box center [48, 260] width 10 height 29
radio input "true"
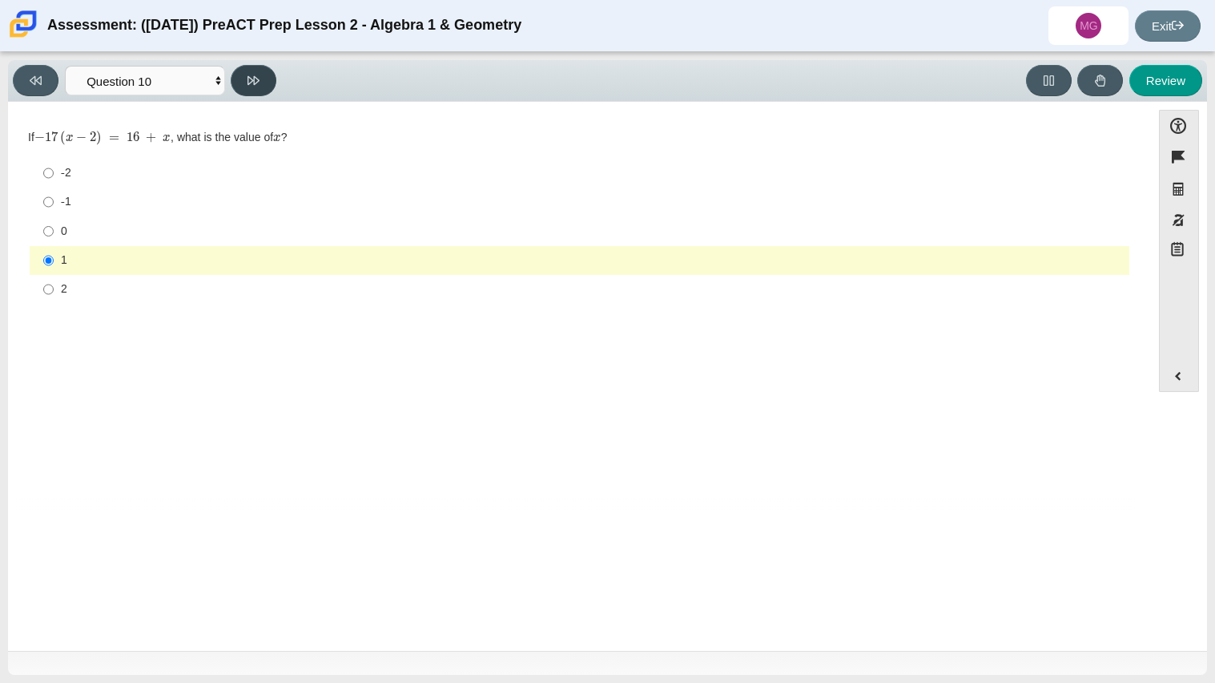
click at [262, 68] on button at bounding box center [254, 80] width 46 height 31
select select "review"
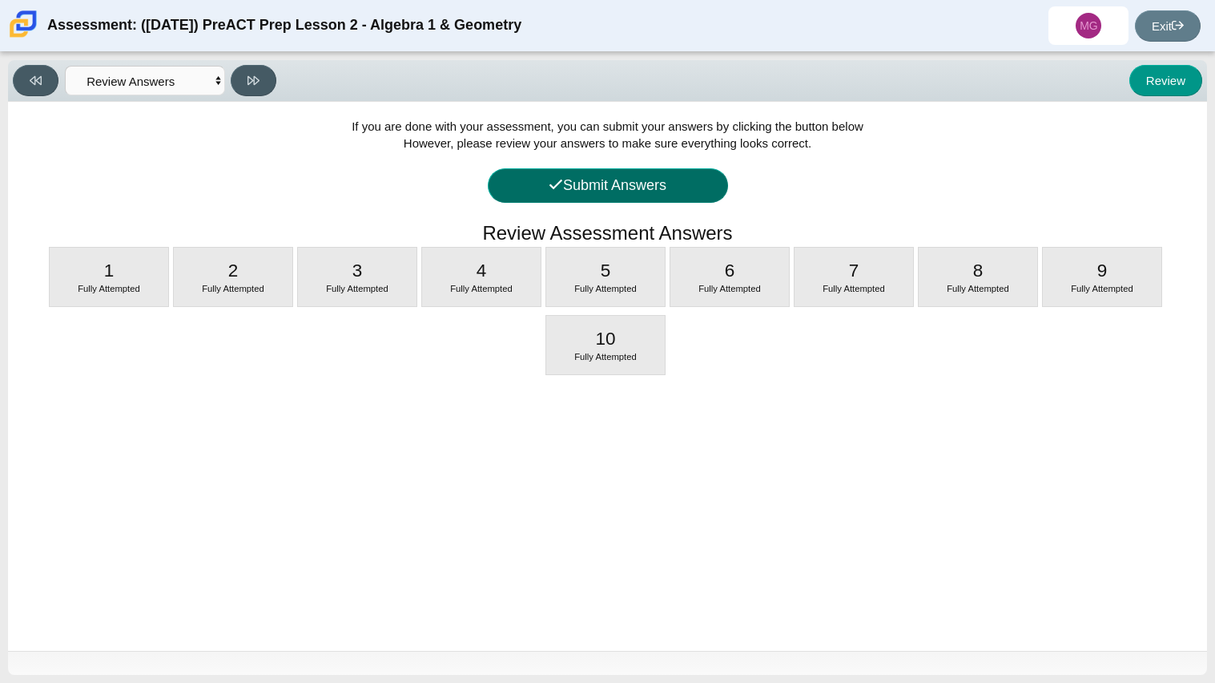
click at [603, 189] on button "Submit Answers" at bounding box center [608, 185] width 240 height 34
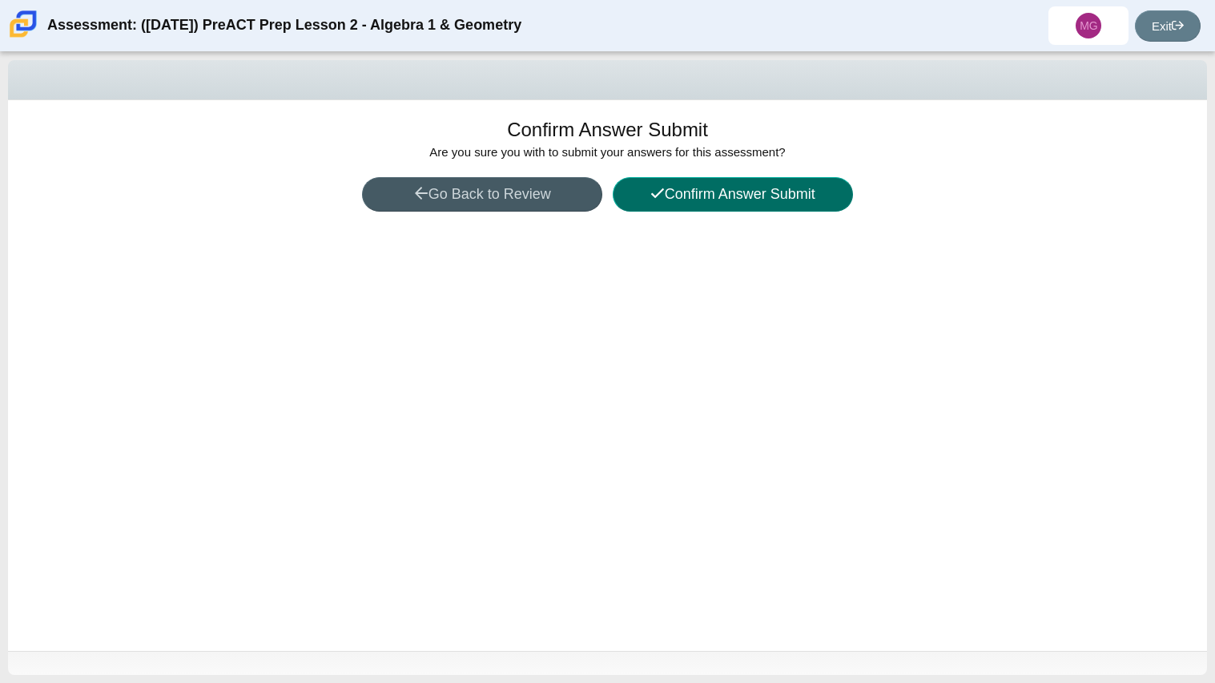
click at [715, 193] on button "Confirm Answer Submit" at bounding box center [733, 194] width 240 height 34
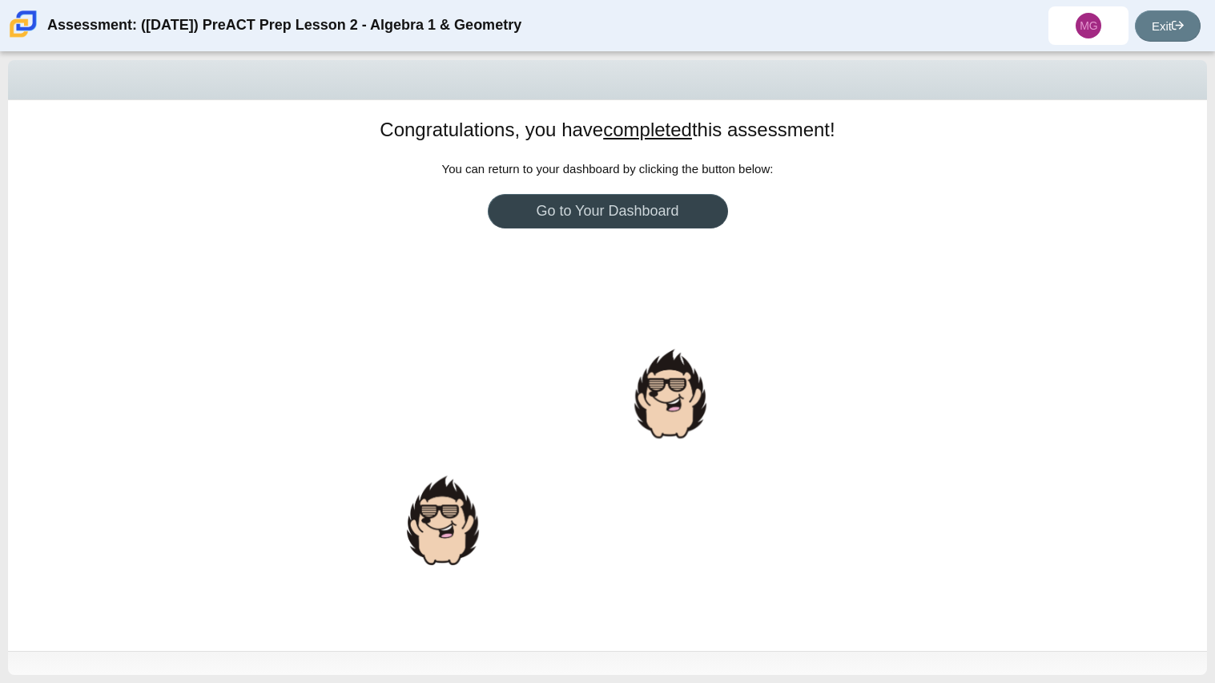
click at [687, 213] on link "Go to Your Dashboard" at bounding box center [608, 211] width 240 height 34
